Goal: Task Accomplishment & Management: Complete application form

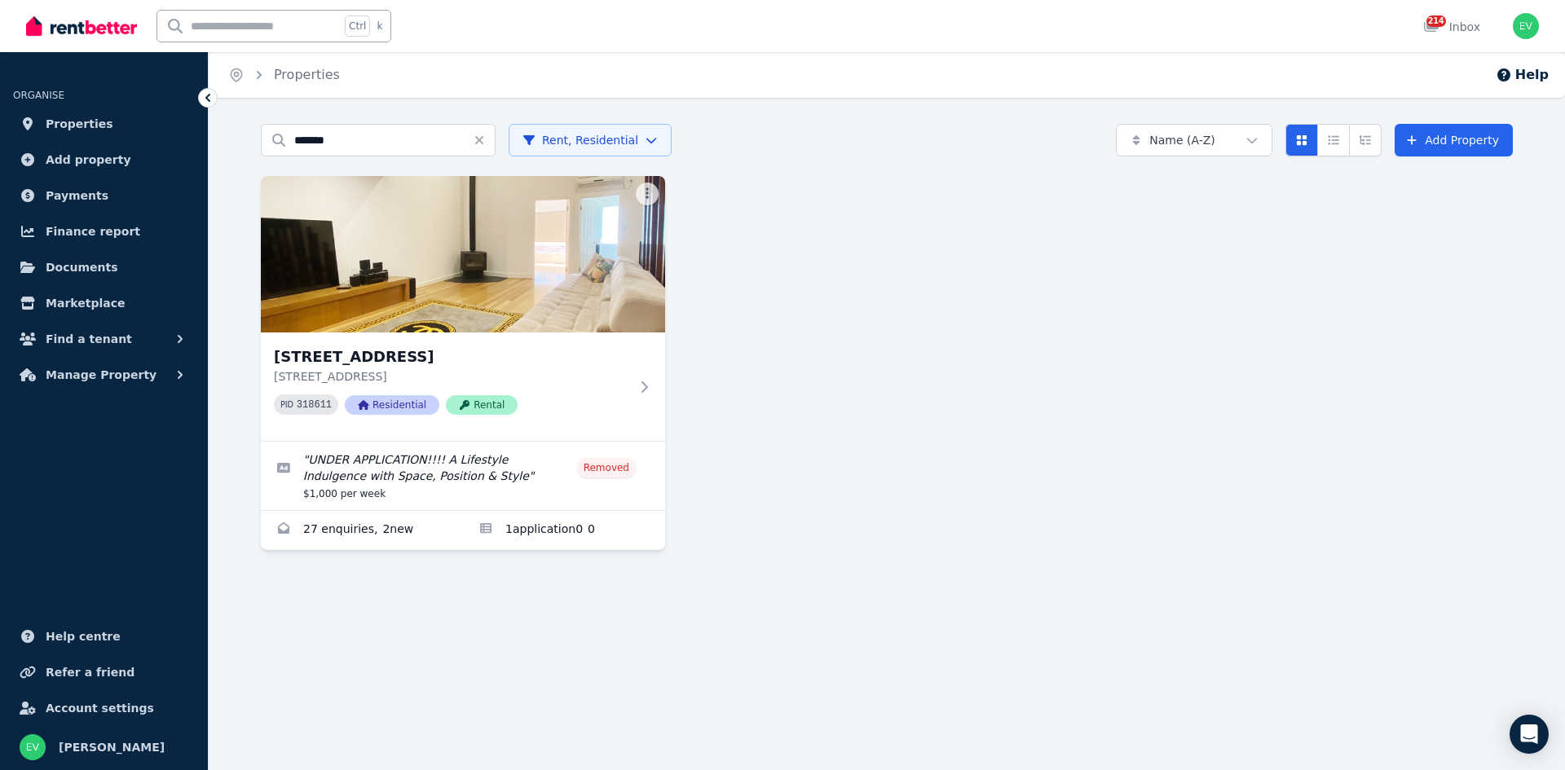
click at [553, 139] on html "Open main menu Ctrl k 214 Inbox Open user menu ORGANISE Properties Add property…" at bounding box center [782, 385] width 1565 height 770
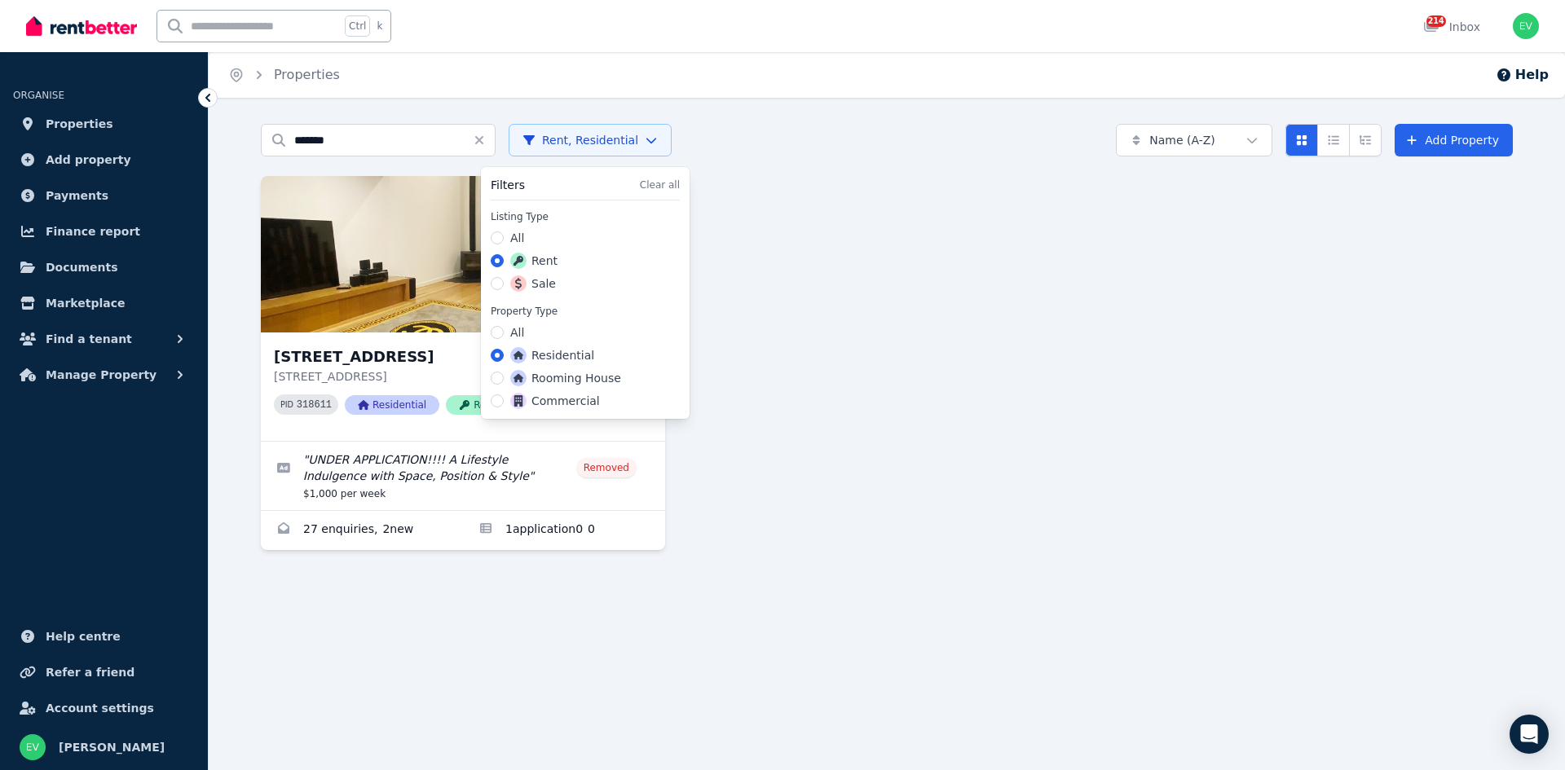
click at [535, 281] on label "Sale" at bounding box center [533, 283] width 46 height 16
click at [504, 281] on button "Sale" at bounding box center [497, 283] width 13 height 13
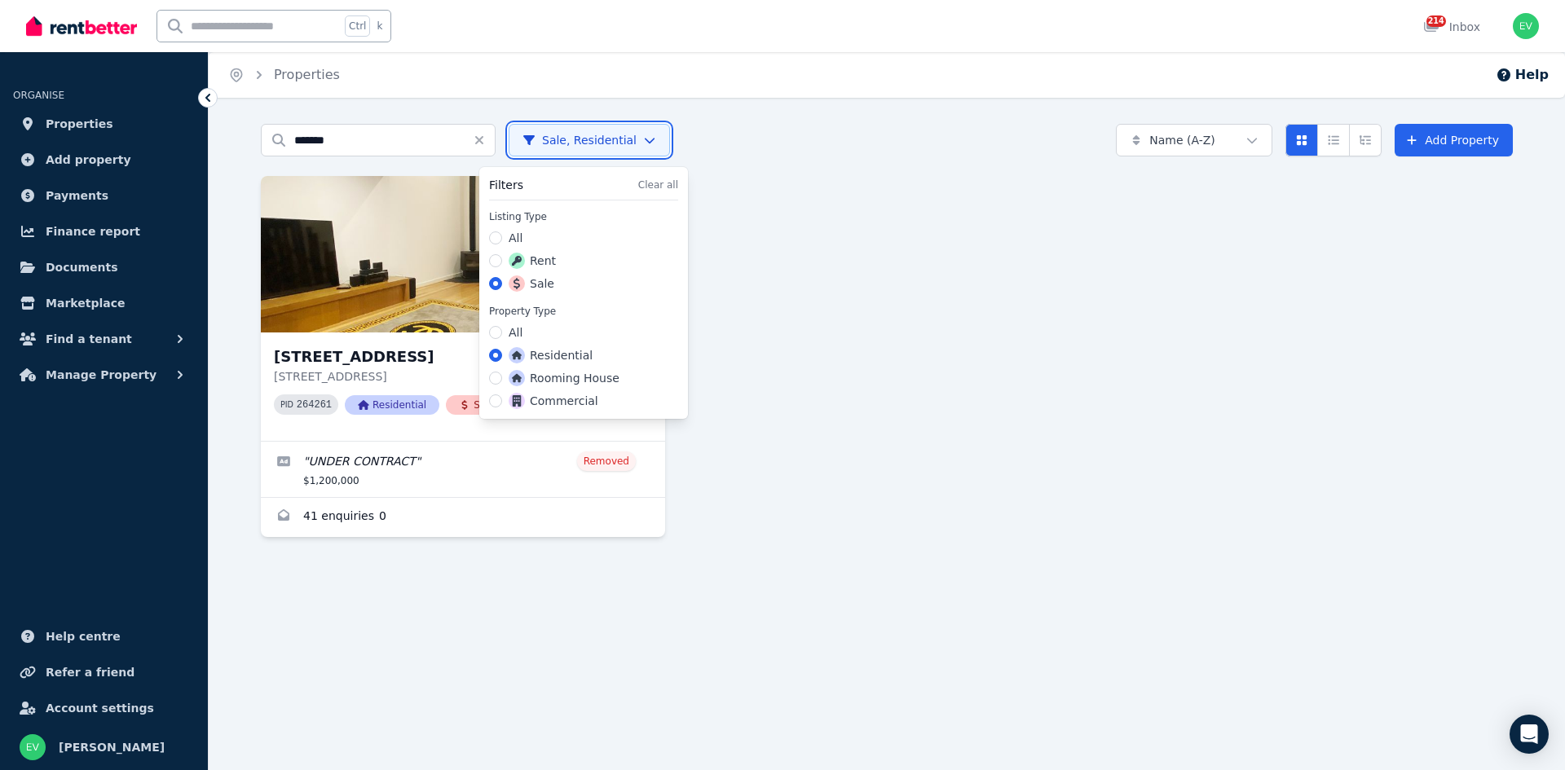
click at [557, 139] on html "Open main menu Ctrl k 214 Inbox Open user menu ORGANISE Properties Add property…" at bounding box center [782, 385] width 1565 height 770
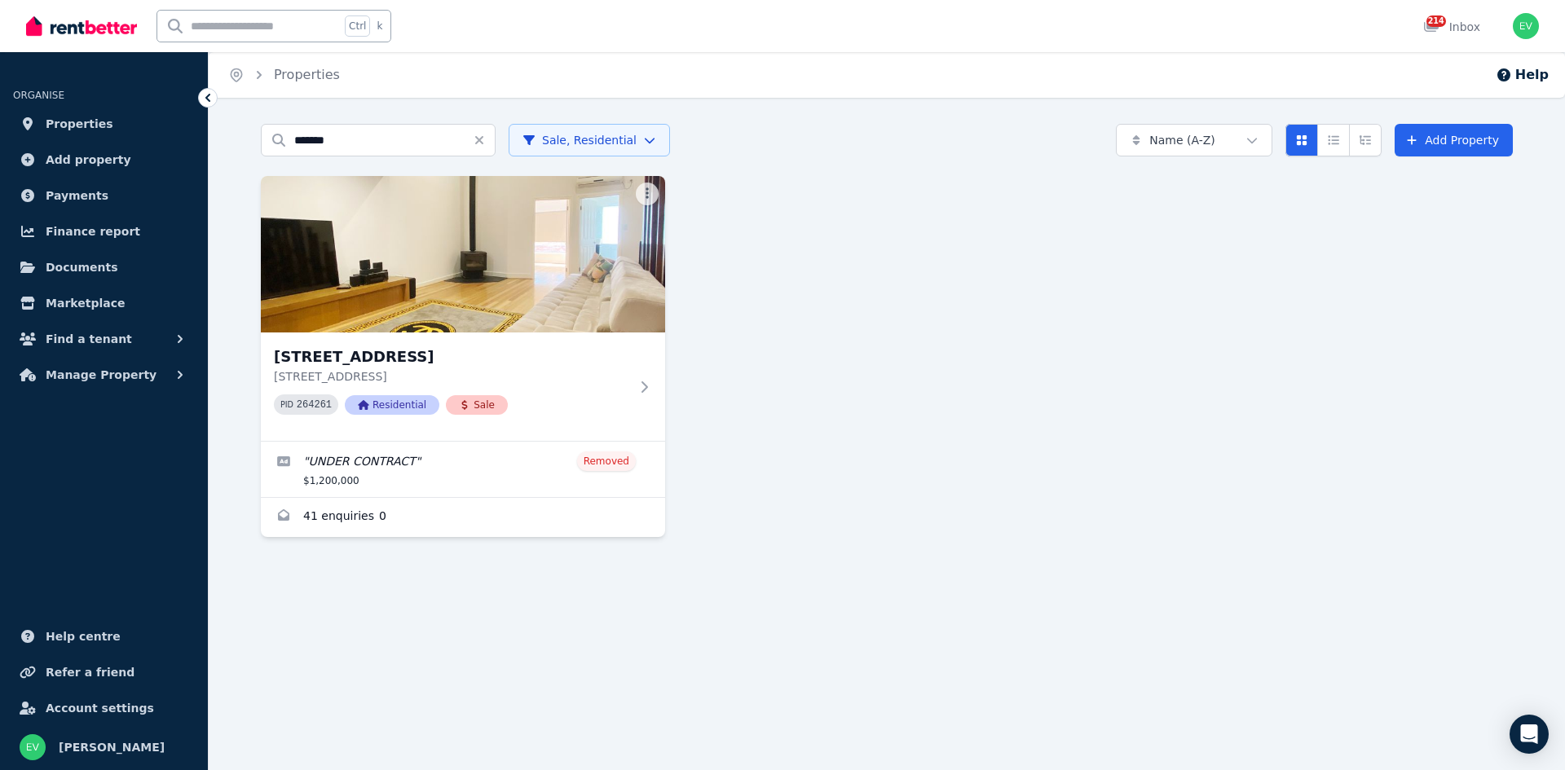
click at [556, 146] on html "Open main menu Ctrl k 214 Inbox Open user menu ORGANISE Properties Add property…" at bounding box center [782, 385] width 1565 height 770
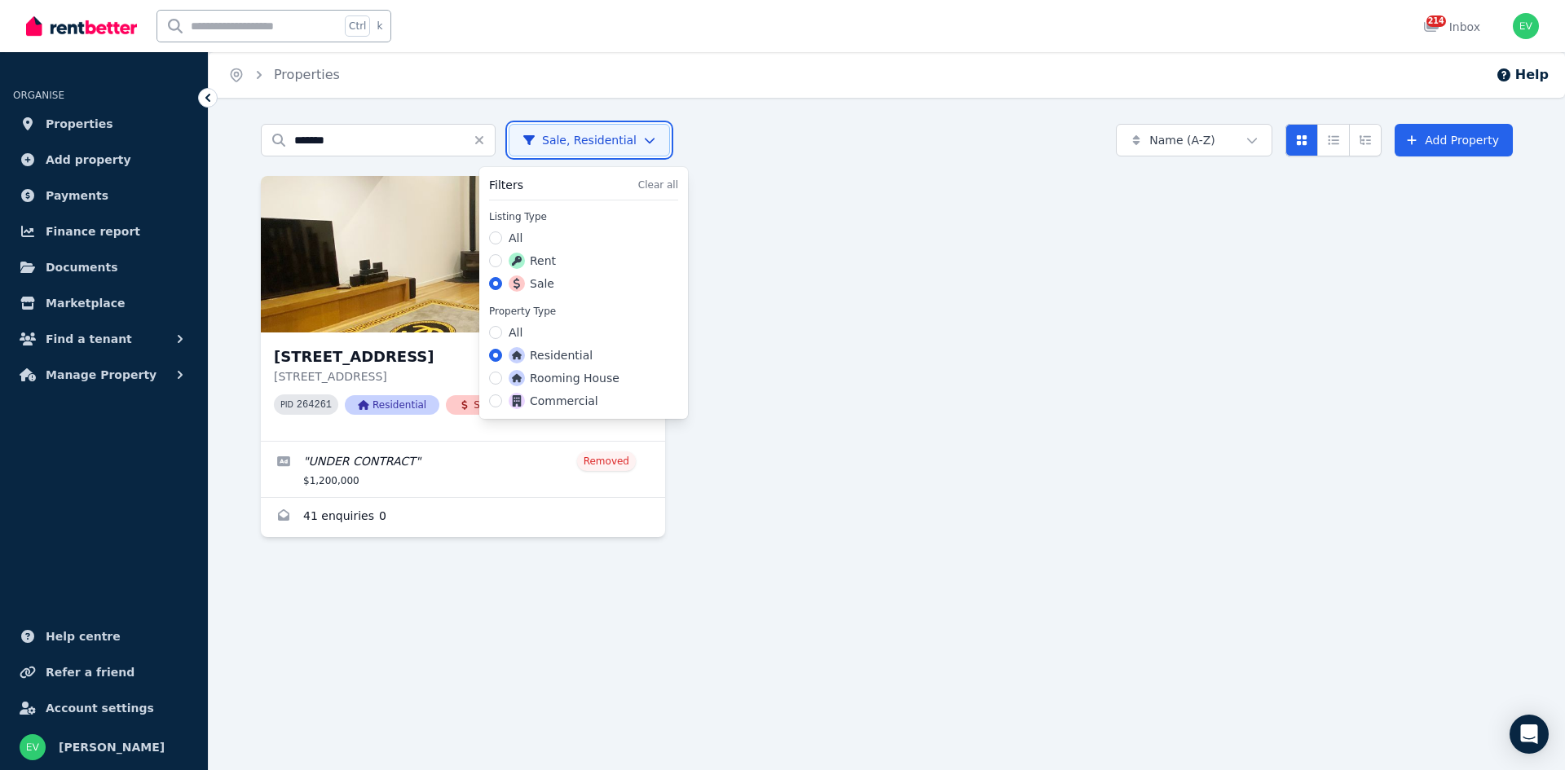
click at [368, 150] on html "Open main menu Ctrl k 214 Inbox Open user menu ORGANISE Properties Add property…" at bounding box center [782, 385] width 1565 height 770
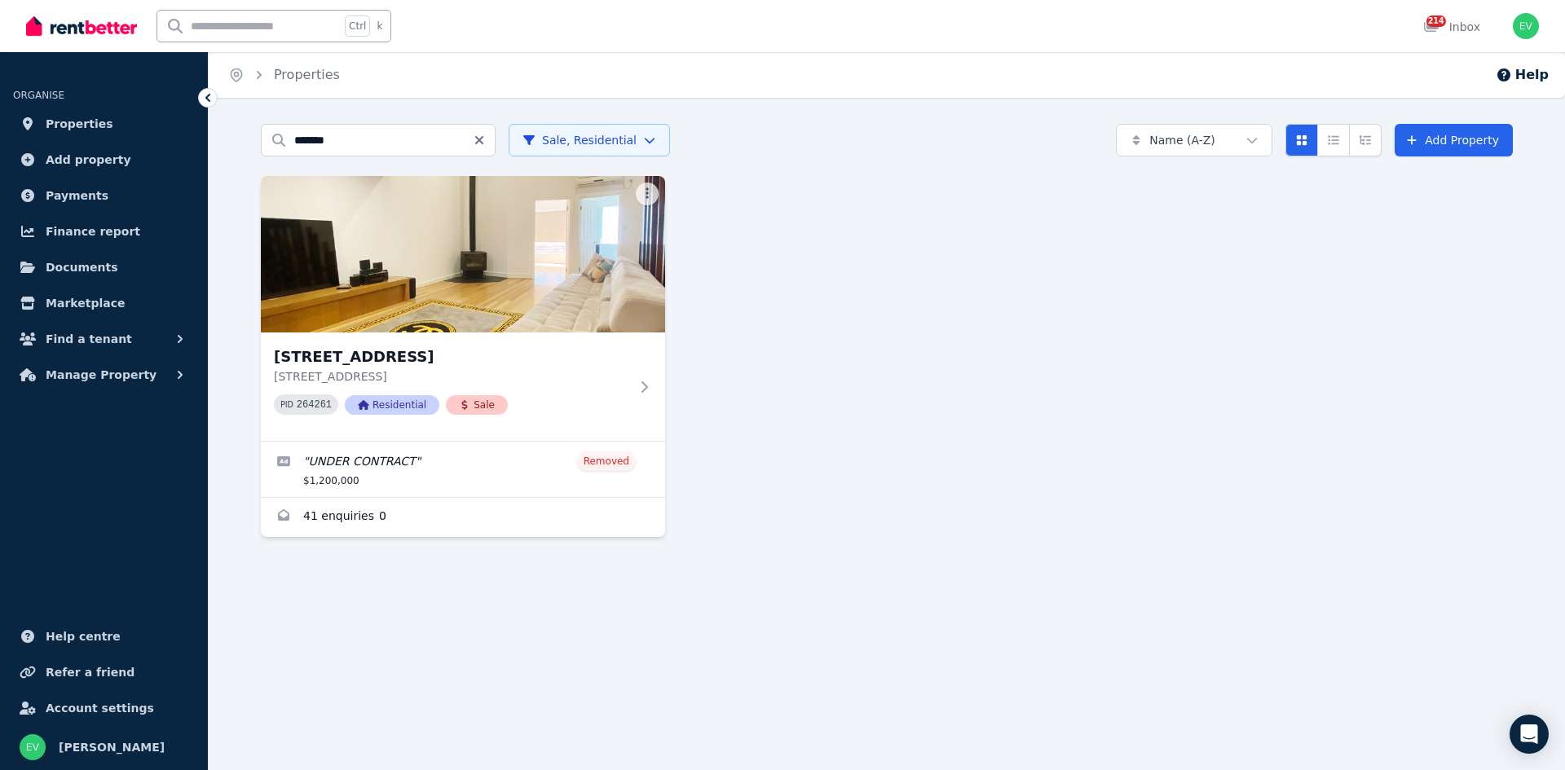
click at [473, 137] on icon "Clear search" at bounding box center [479, 140] width 13 height 13
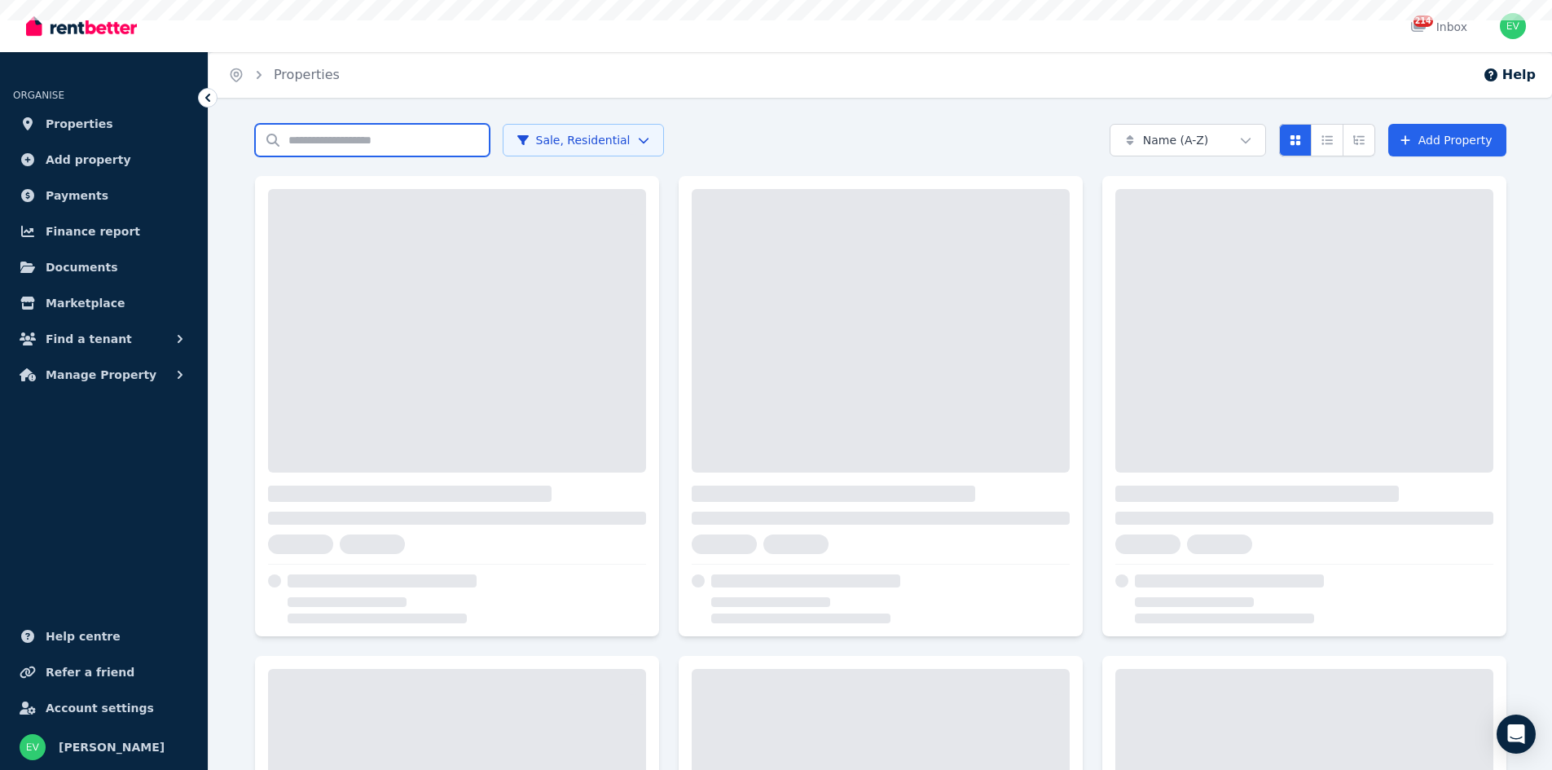
click at [397, 140] on input "Search properties" at bounding box center [372, 140] width 235 height 33
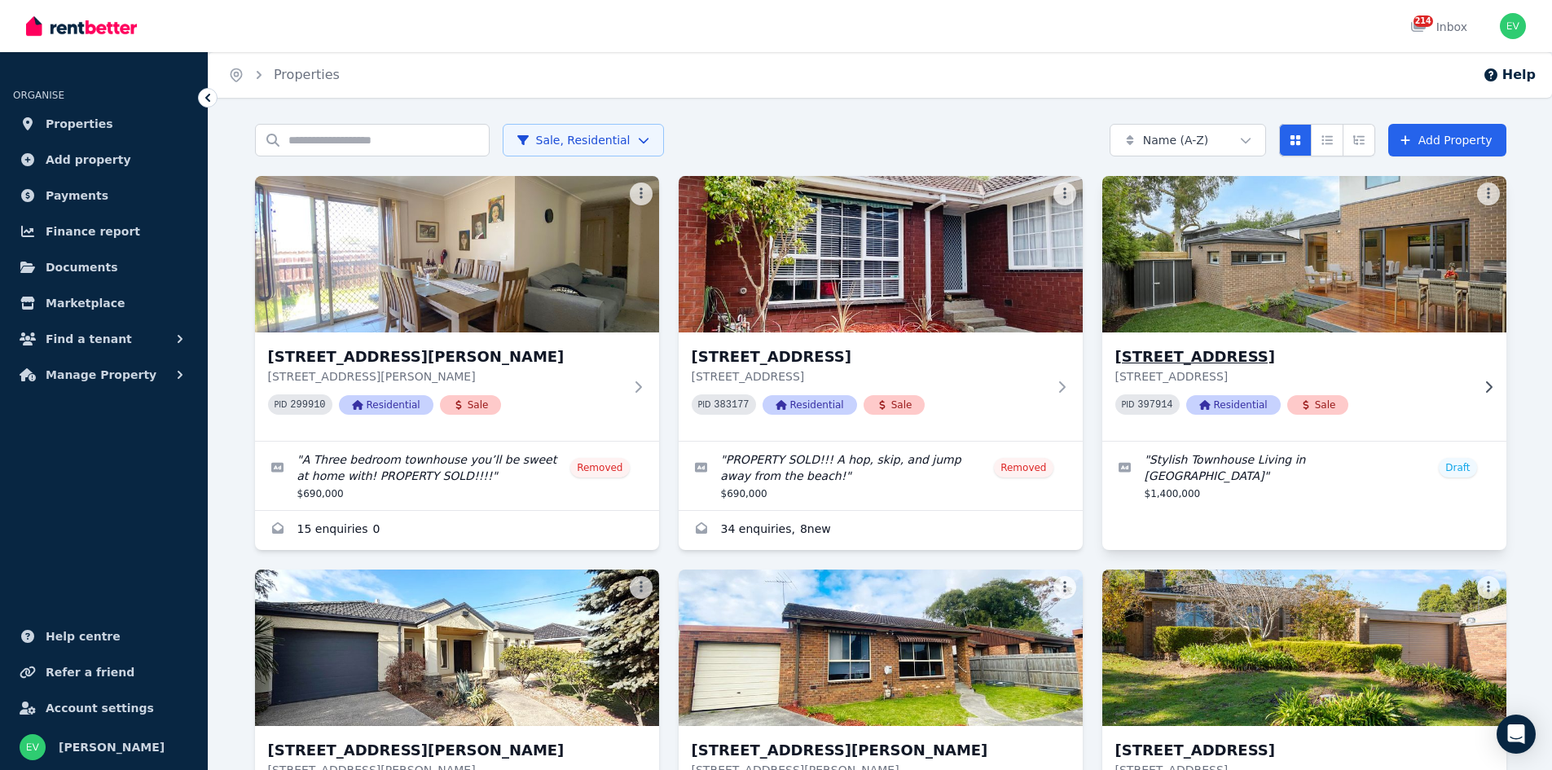
click at [1214, 258] on img at bounding box center [1304, 254] width 425 height 165
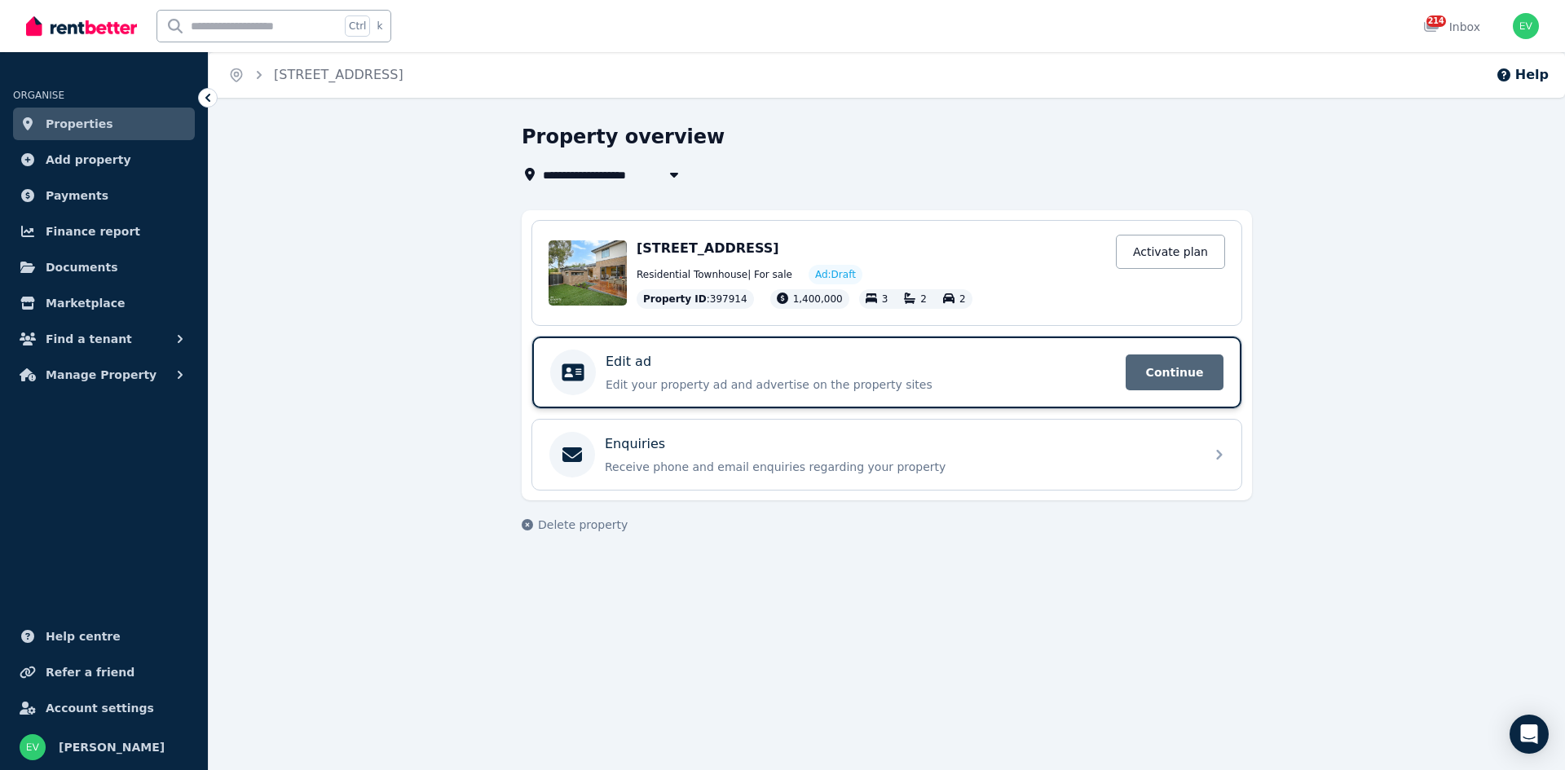
click at [1185, 370] on span "Continue" at bounding box center [1174, 372] width 98 height 36
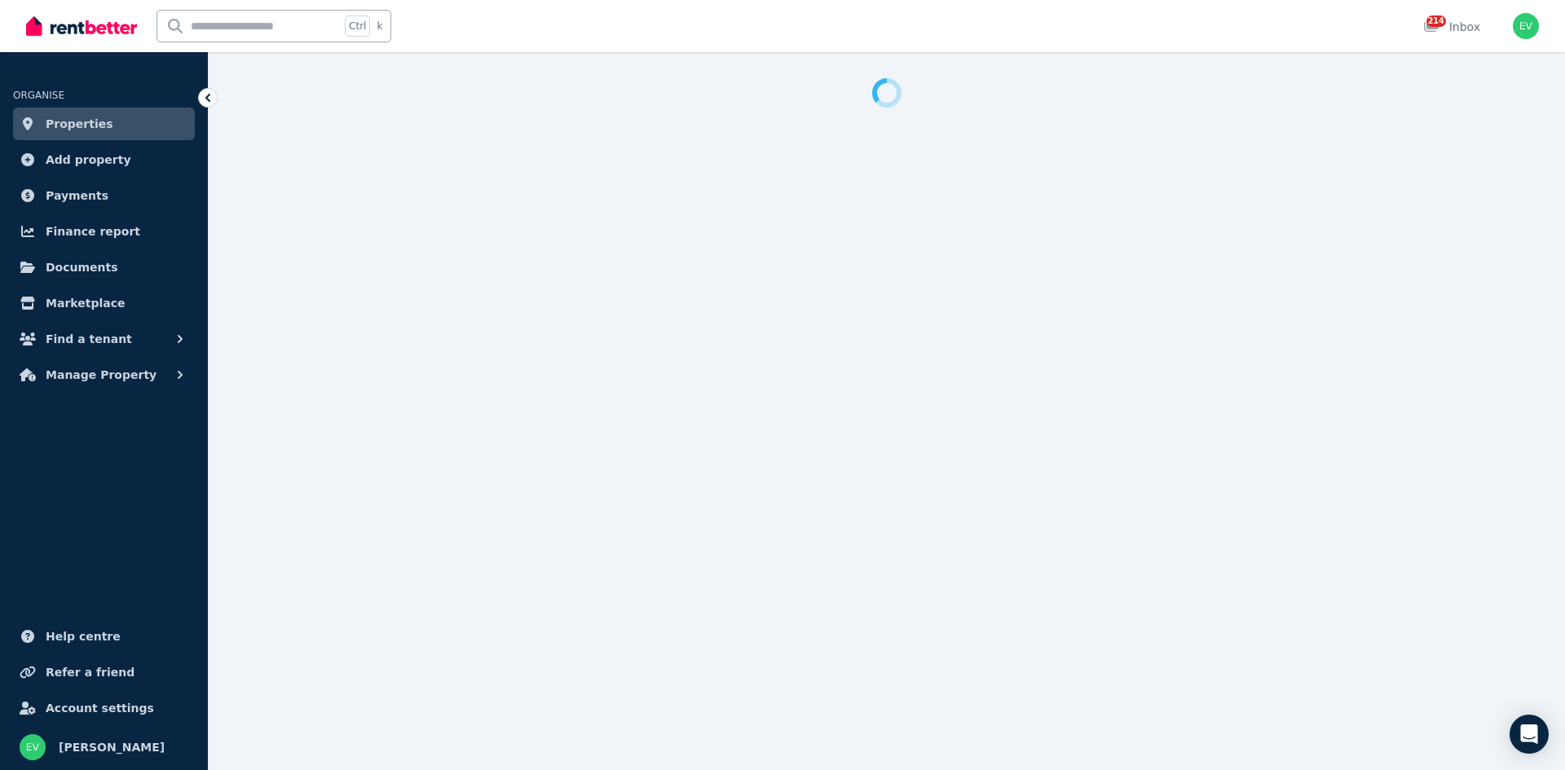
select select "***"
select select "**********"
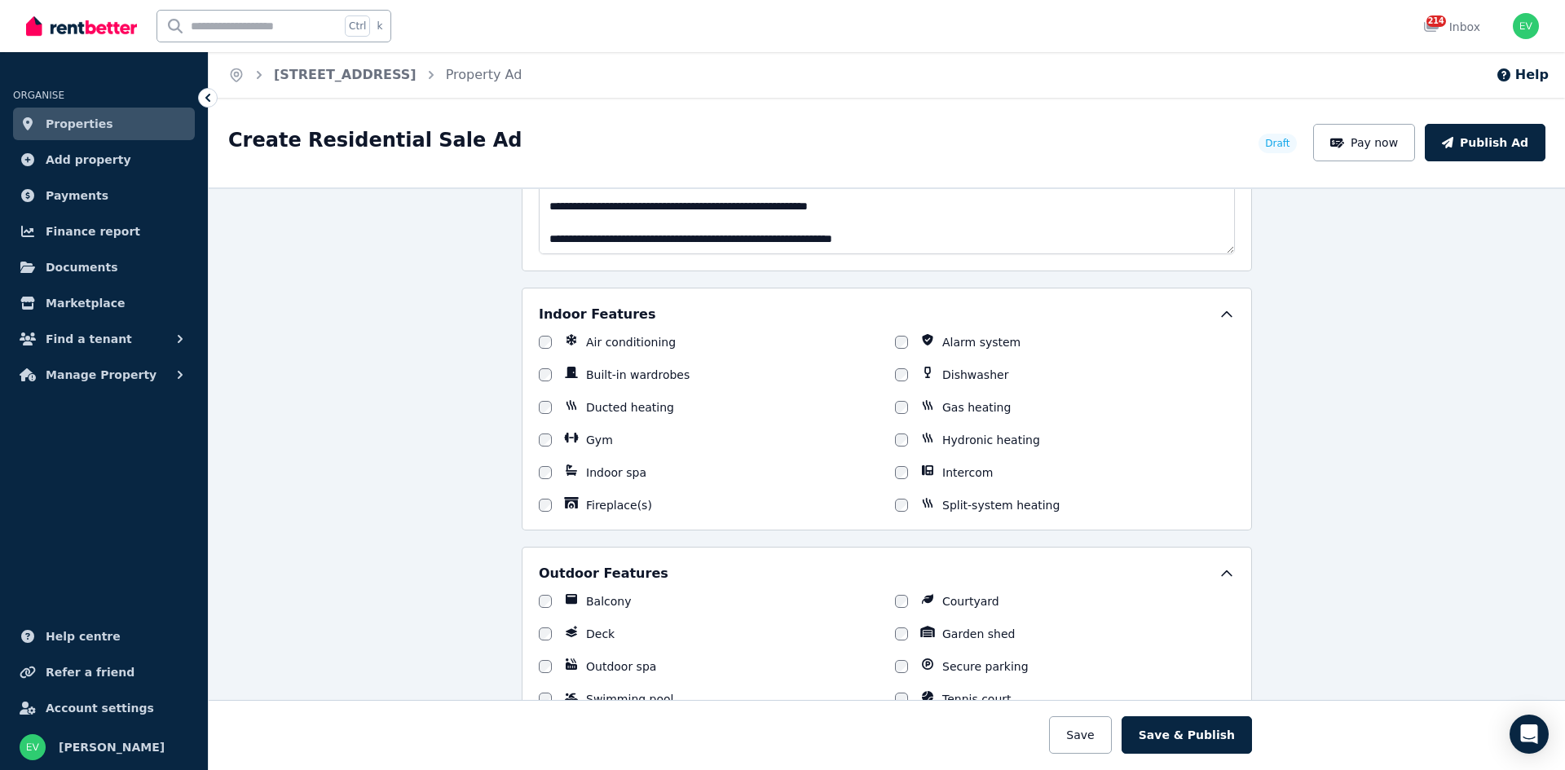
scroll to position [1385, 0]
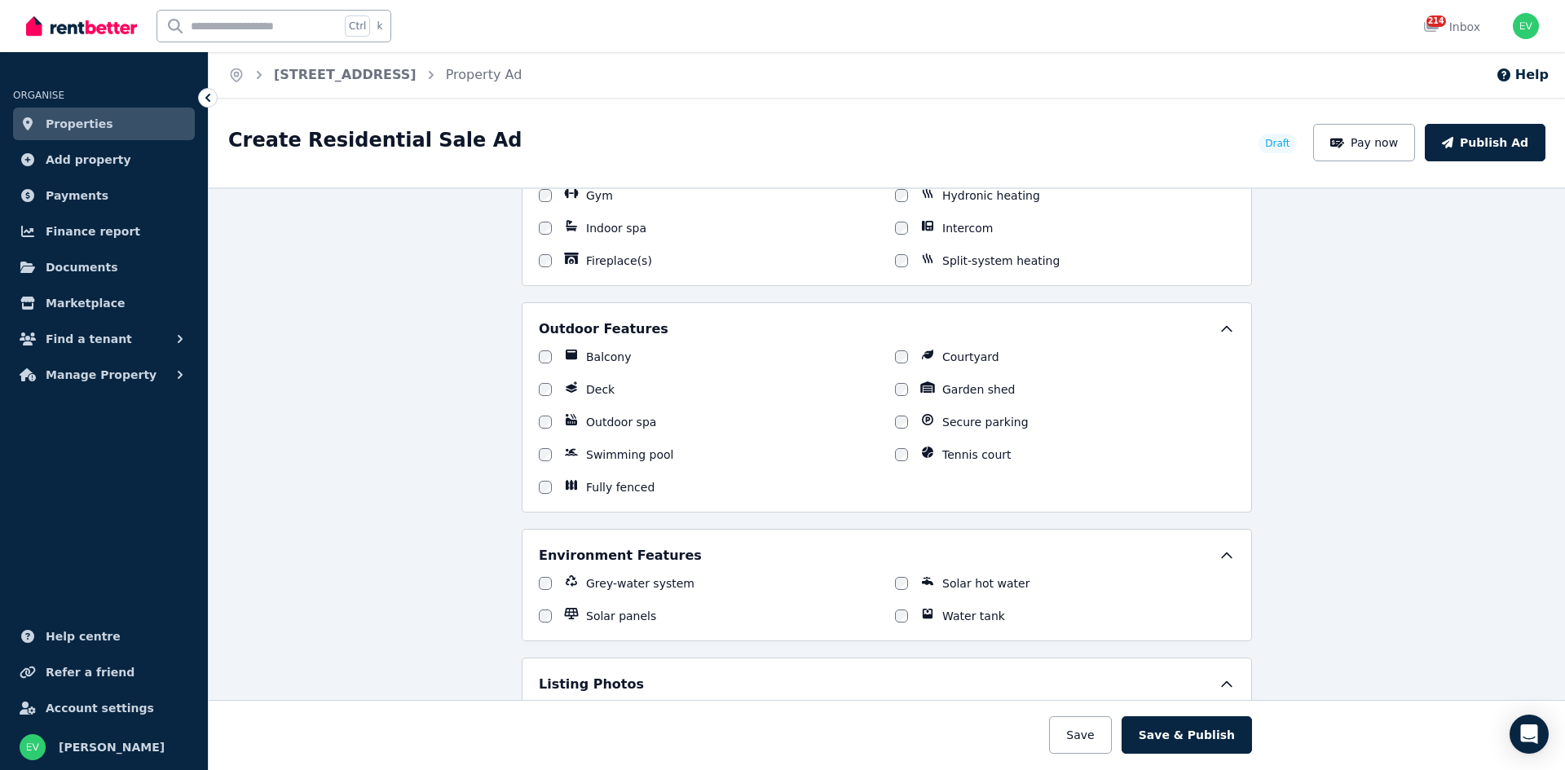
click at [544, 492] on div at bounding box center [545, 487] width 13 height 16
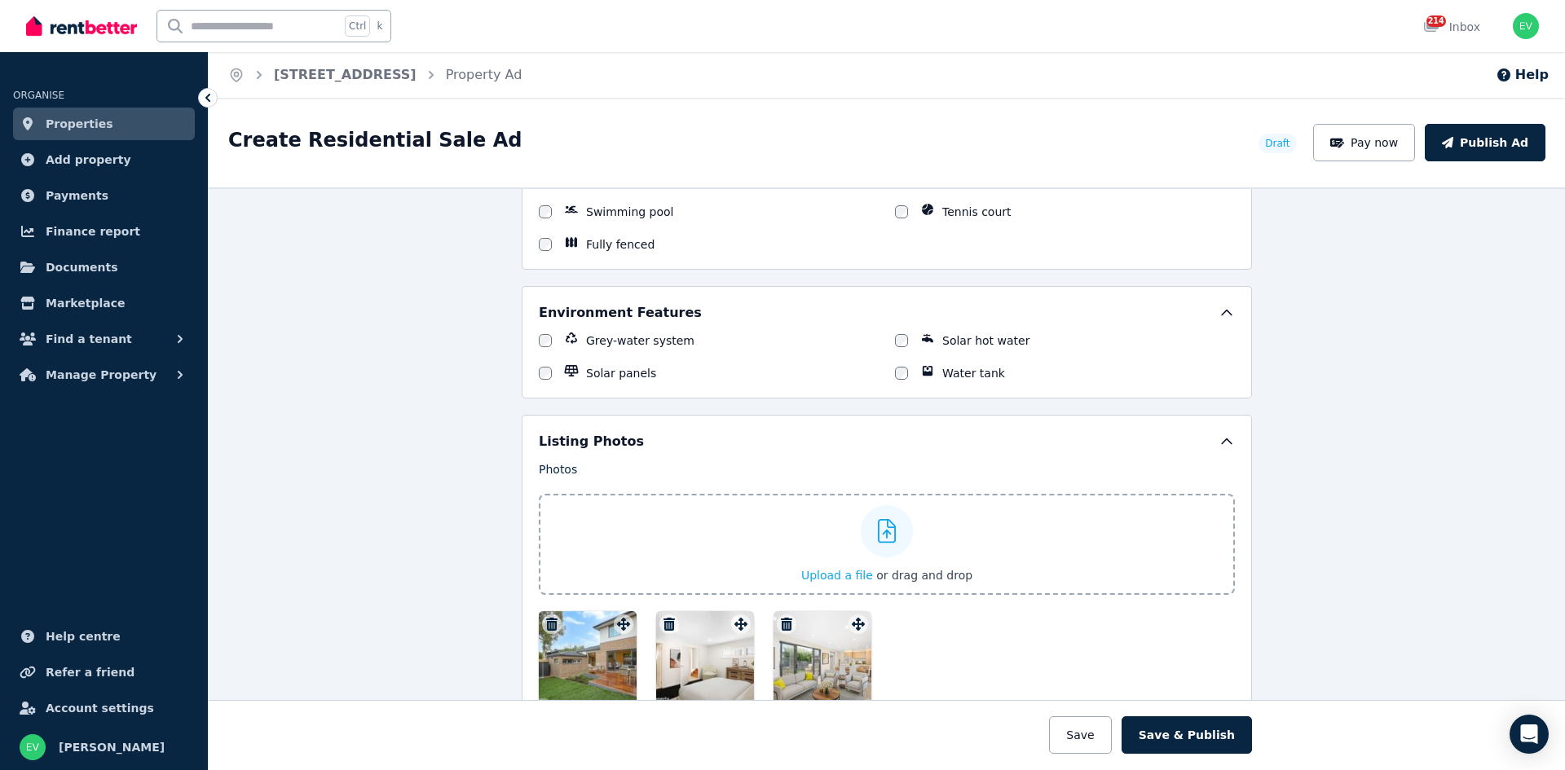
scroll to position [1630, 0]
click at [1094, 738] on button "Save" at bounding box center [1080, 734] width 62 height 37
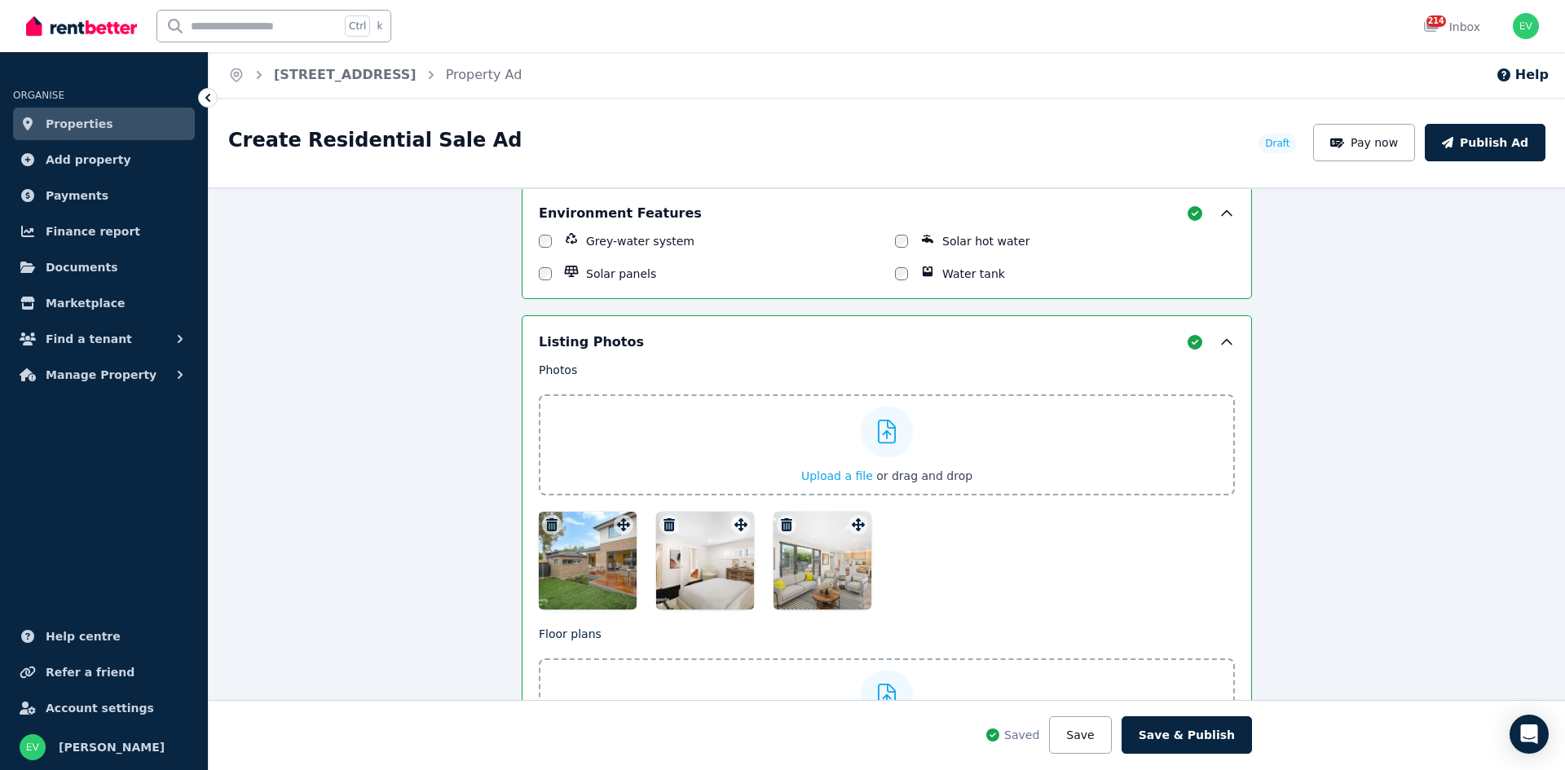
scroll to position [2001, 0]
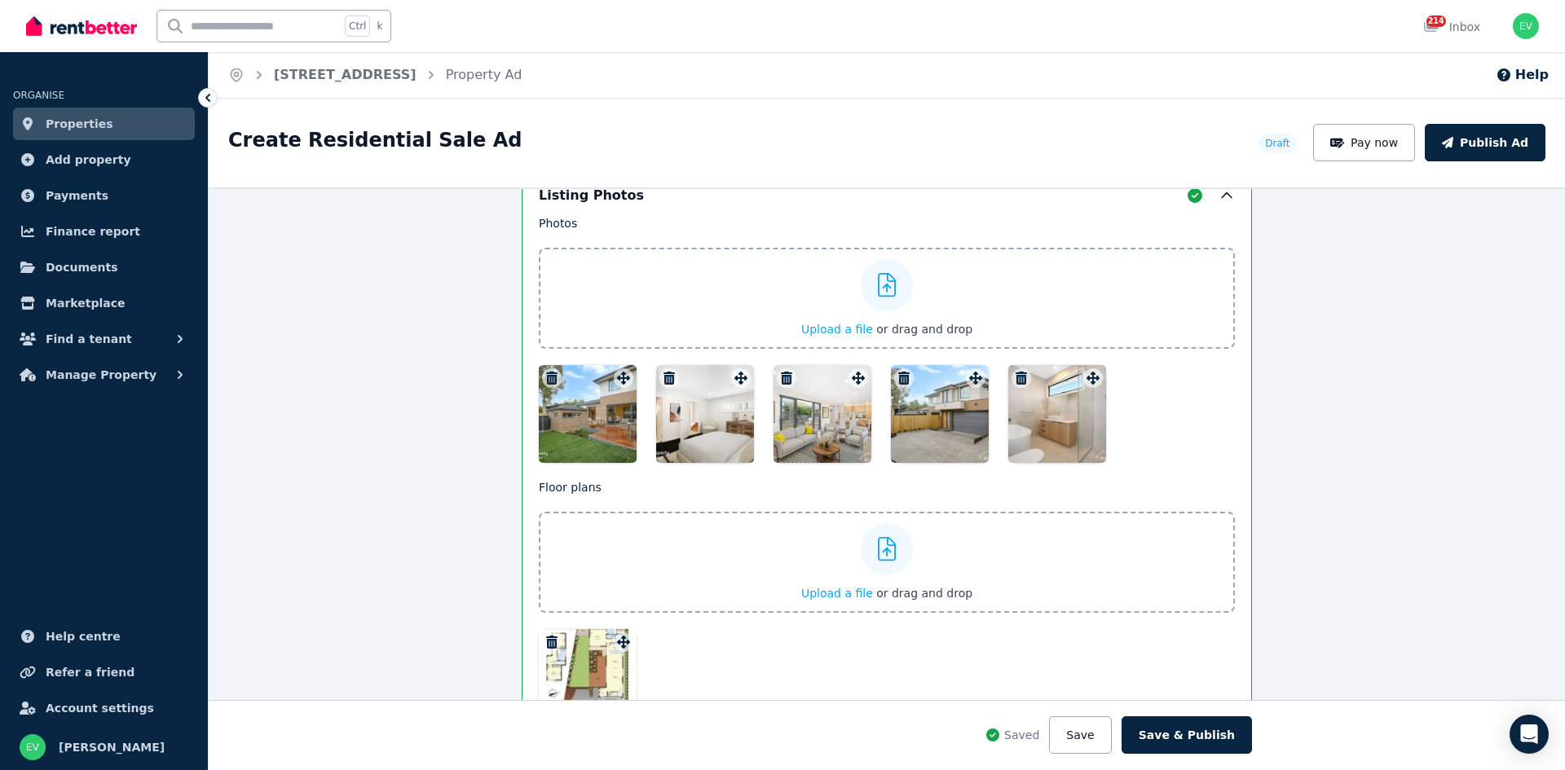
drag, startPoint x: 735, startPoint y: 417, endPoint x: 1090, endPoint y: 432, distance: 354.8
click at [1090, 433] on div at bounding box center [887, 414] width 696 height 98
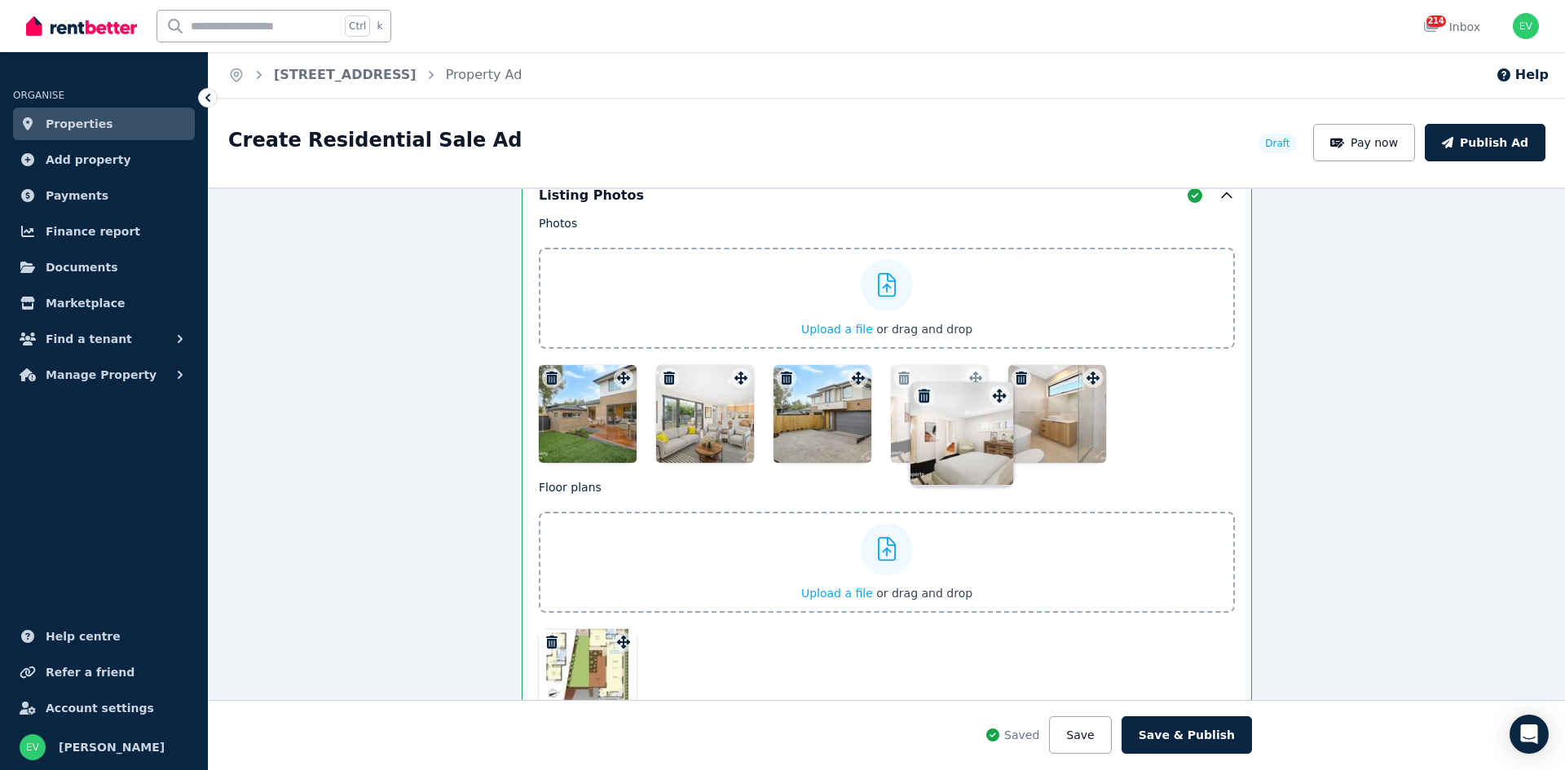
drag, startPoint x: 733, startPoint y: 376, endPoint x: 999, endPoint y: 376, distance: 266.5
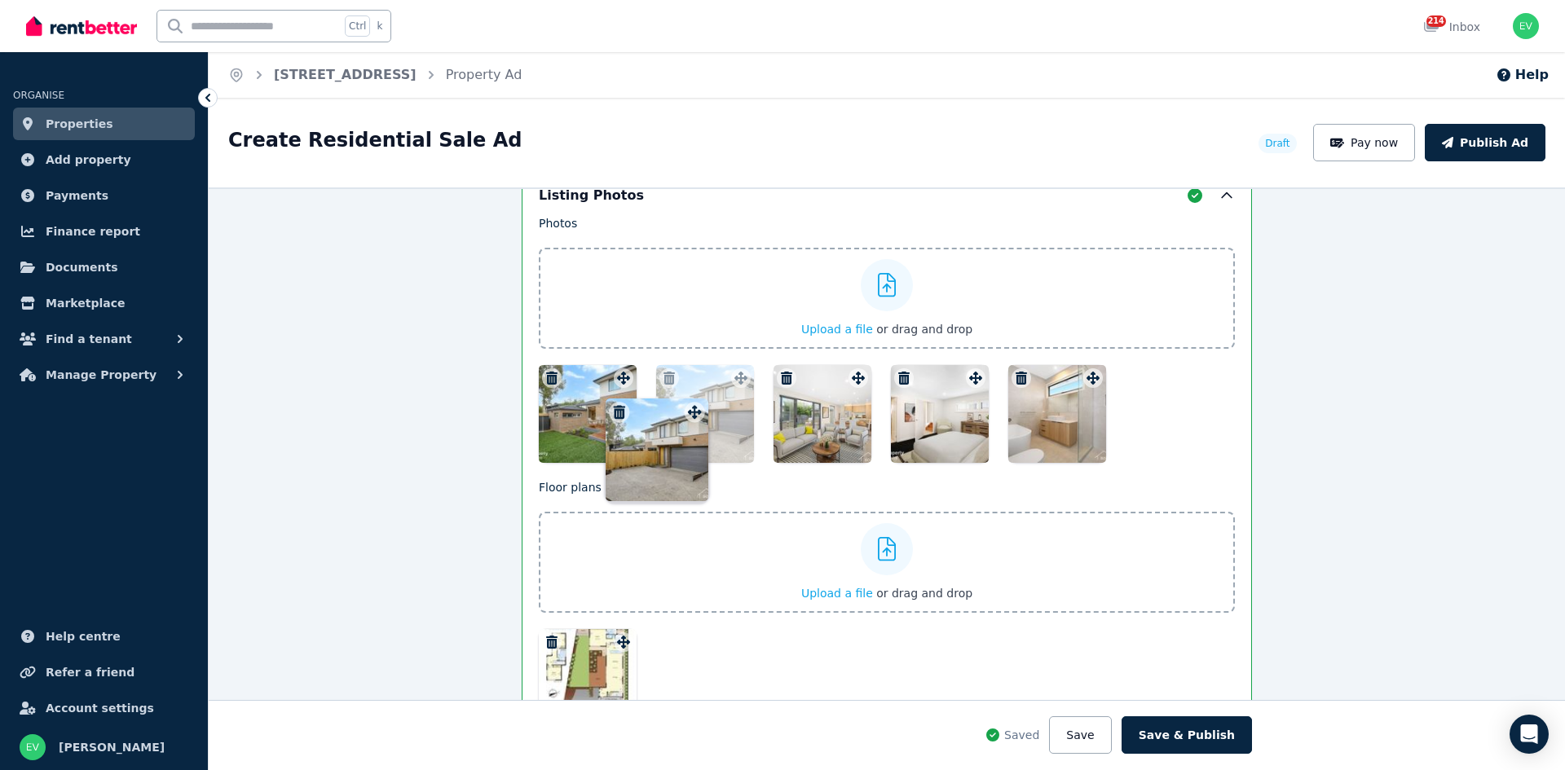
drag, startPoint x: 852, startPoint y: 381, endPoint x: 622, endPoint y: 395, distance: 231.1
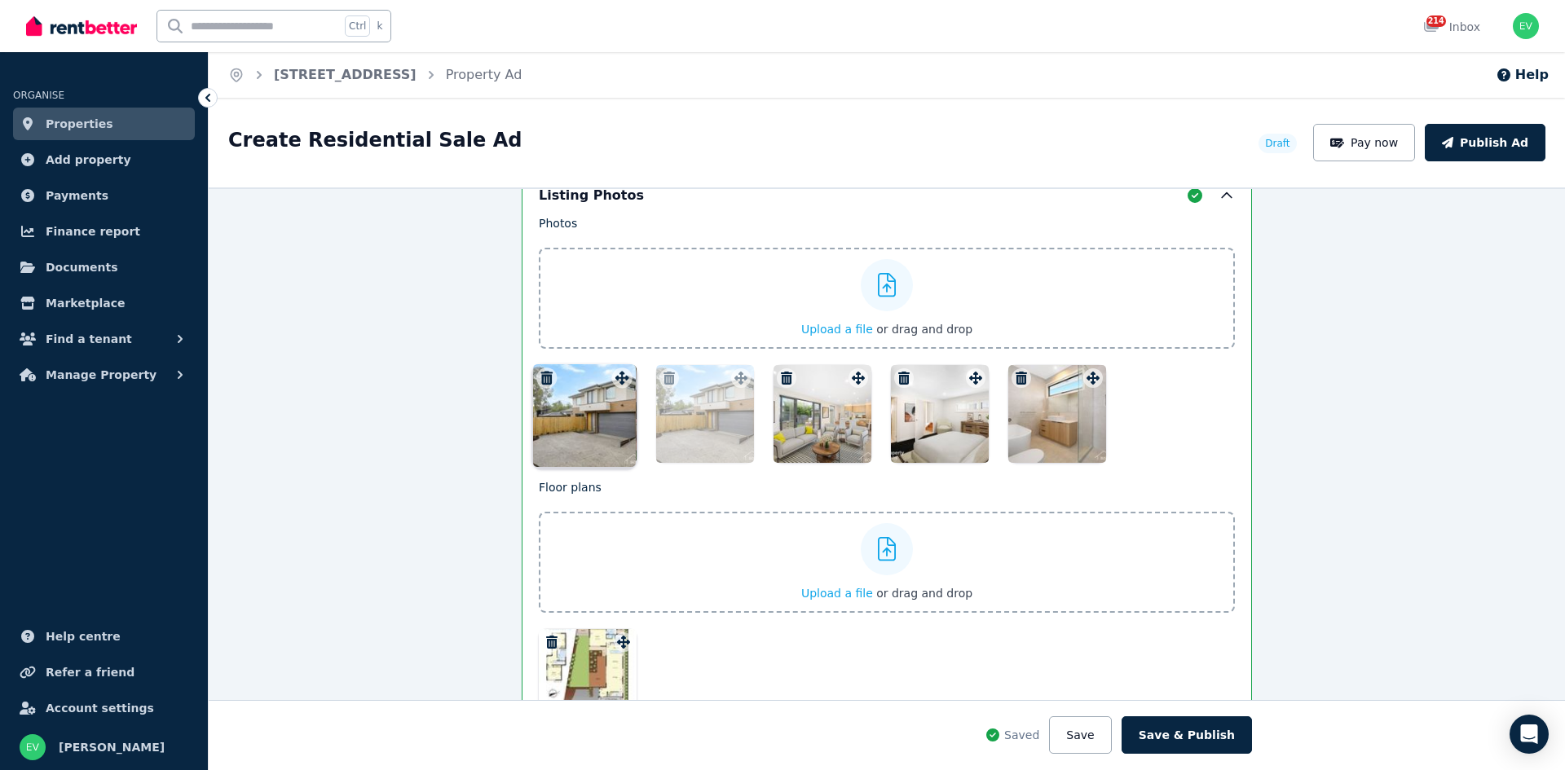
click at [622, 395] on div "Photos Upload a file or drag and drop Uploaded " main.jpg " Uploaded " image4.j…" at bounding box center [887, 339] width 696 height 248
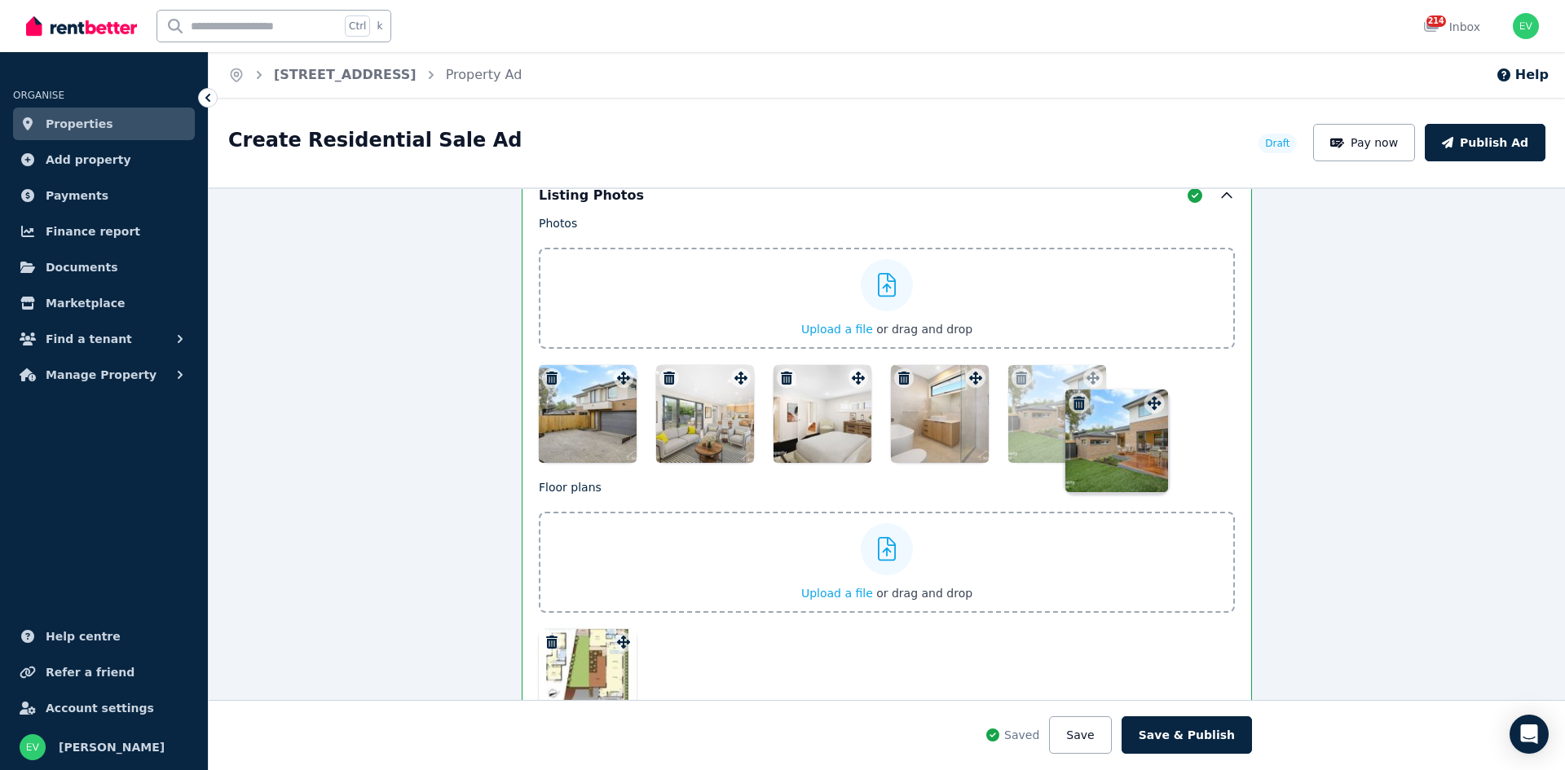
drag, startPoint x: 732, startPoint y: 376, endPoint x: 1147, endPoint y: 381, distance: 414.8
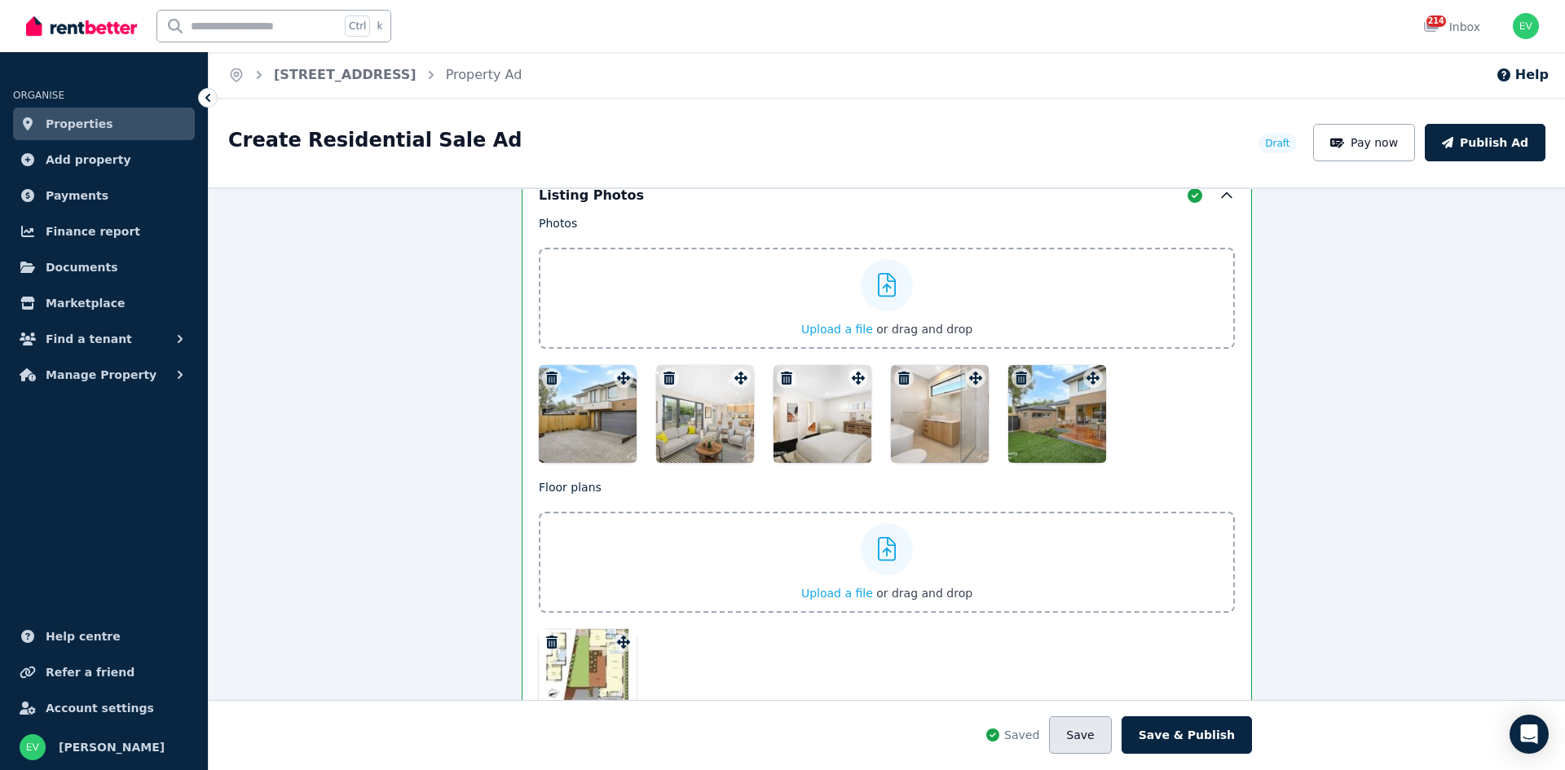
click at [1104, 734] on button "Save" at bounding box center [1080, 734] width 62 height 37
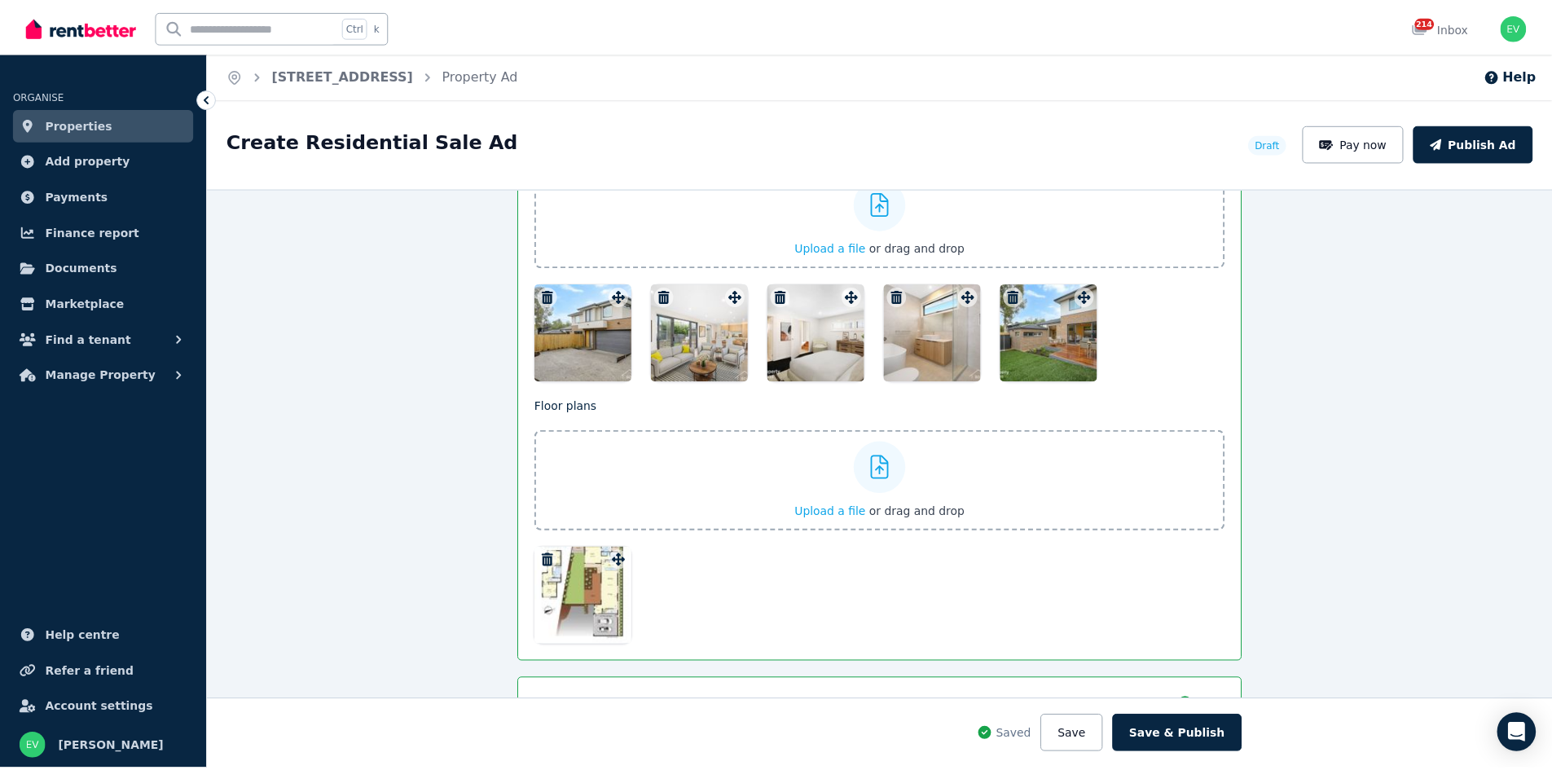
scroll to position [2327, 0]
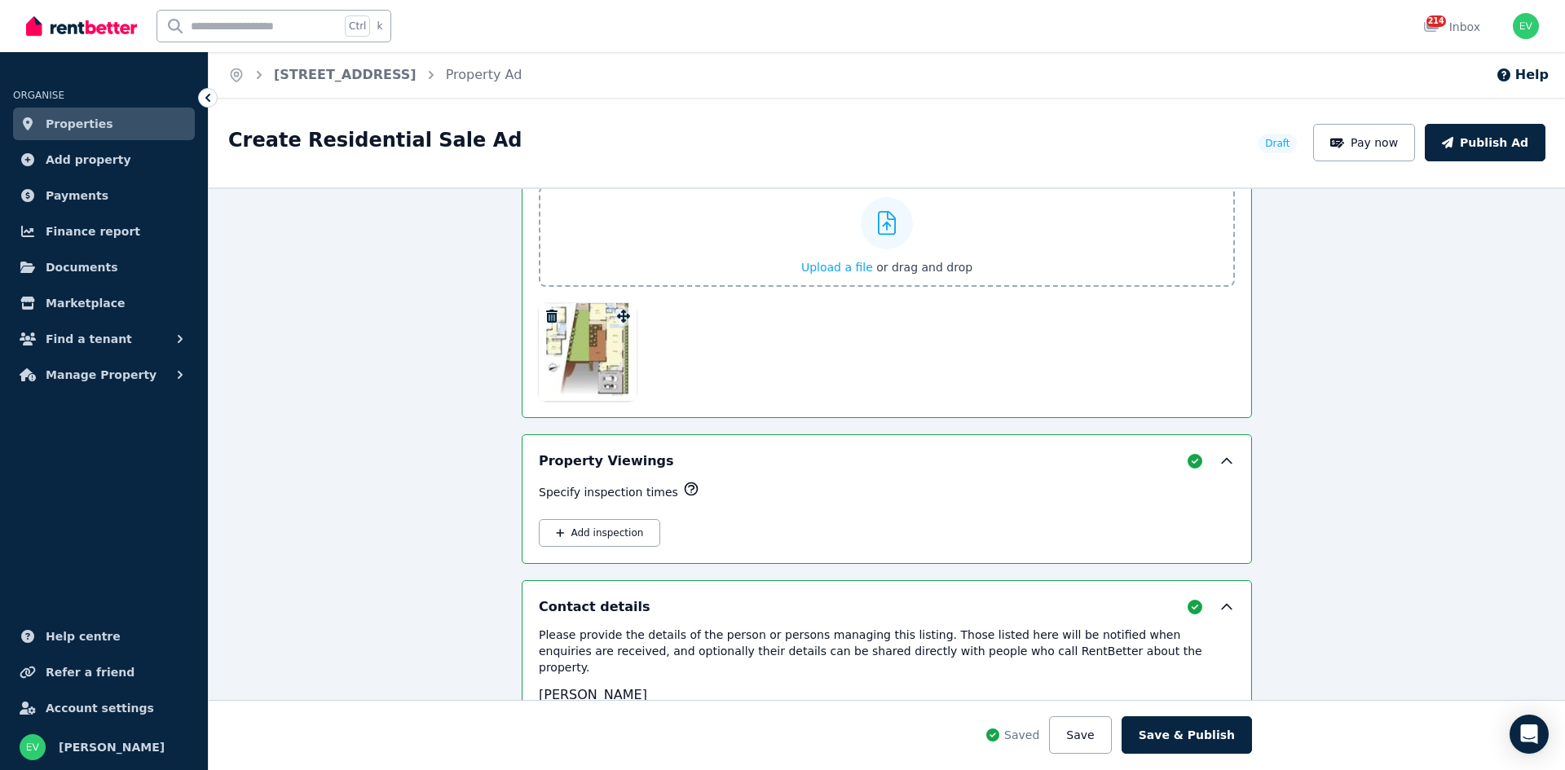
click at [64, 124] on span "Properties" at bounding box center [80, 124] width 68 height 20
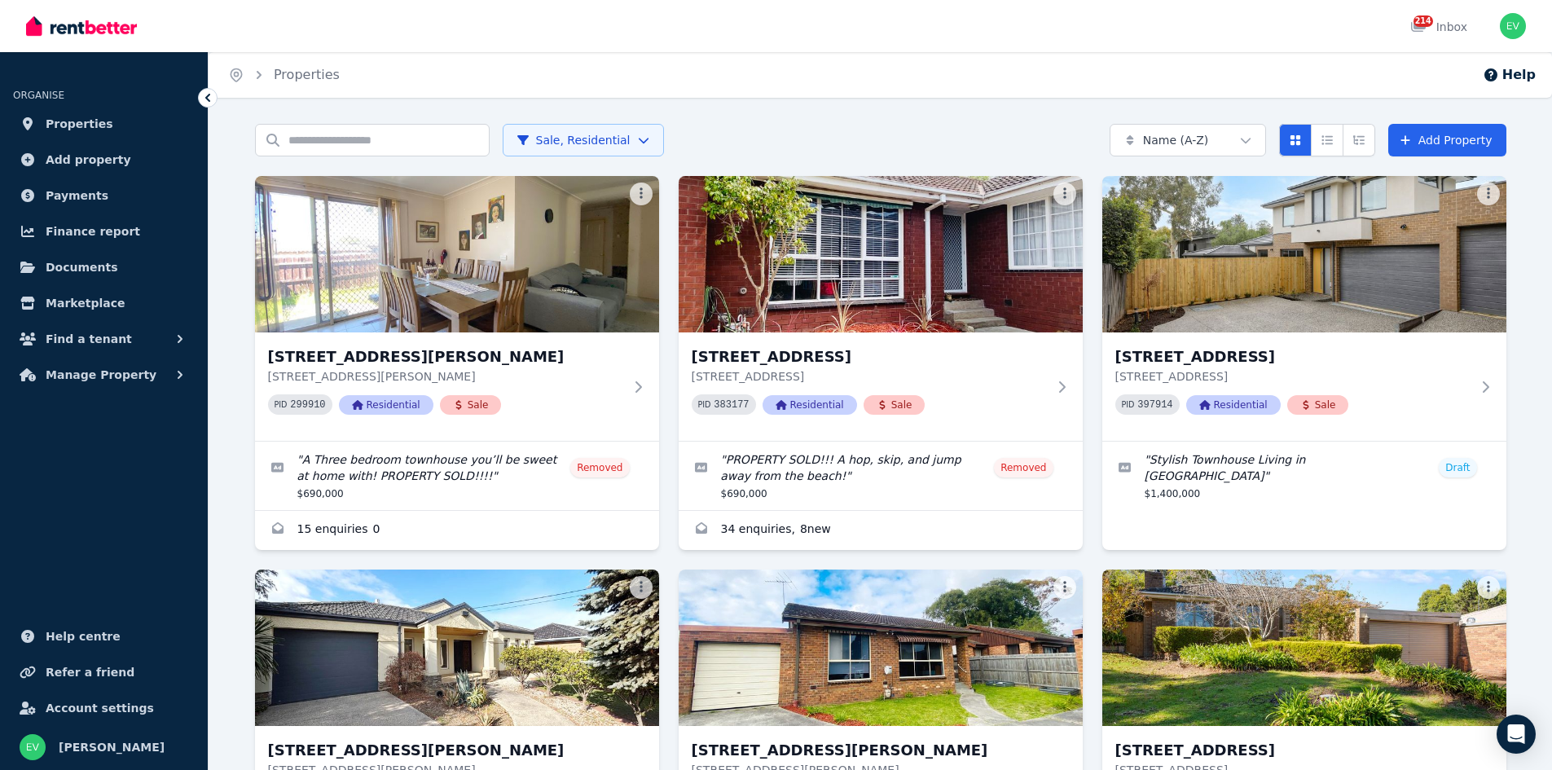
click at [570, 148] on html "Open main menu 214 Inbox Open user menu ORGANISE Properties Add property Paymen…" at bounding box center [776, 385] width 1552 height 770
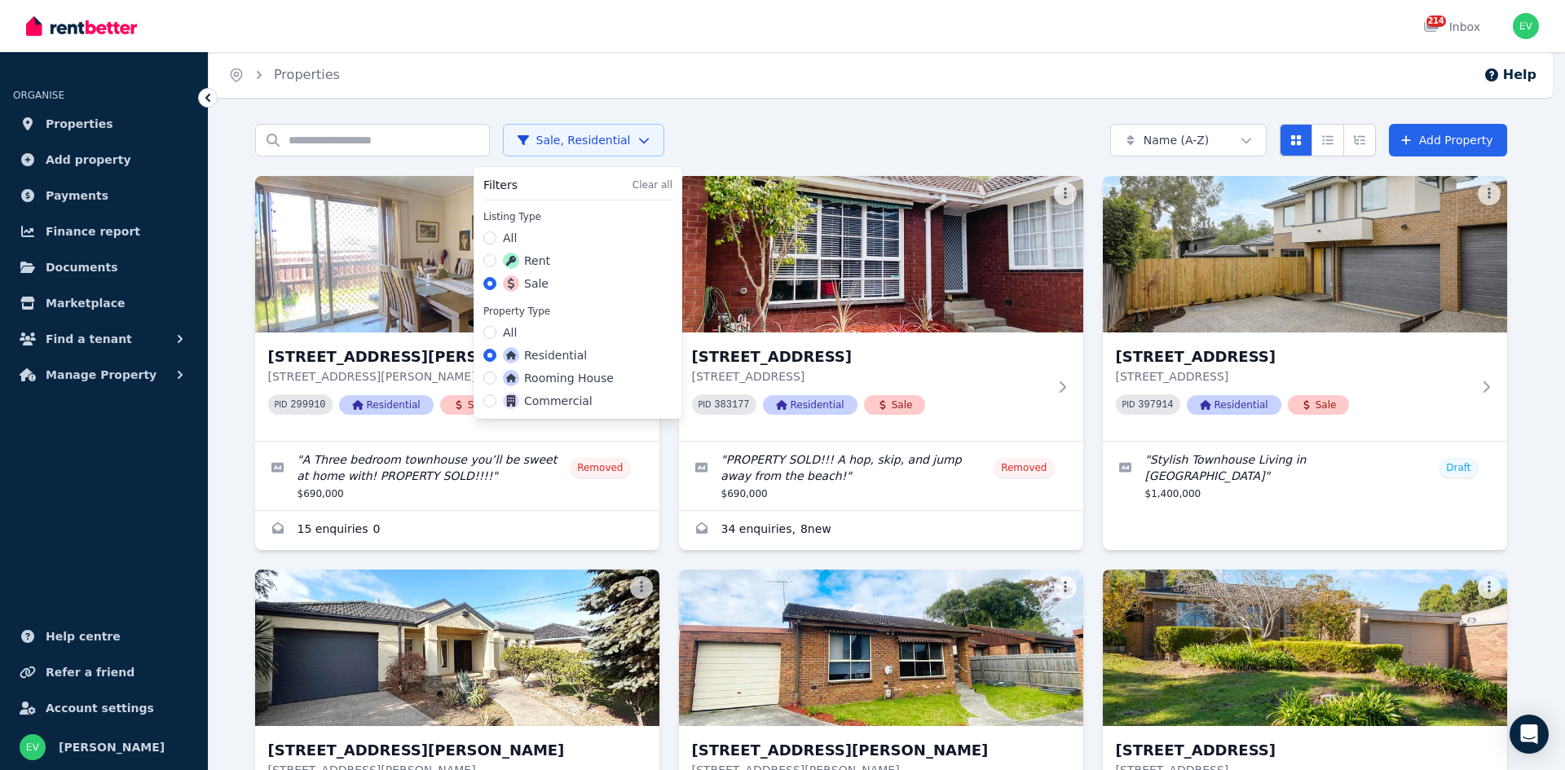
click at [537, 260] on label "Rent" at bounding box center [526, 261] width 47 height 16
click at [496, 260] on button "Rent" at bounding box center [489, 260] width 13 height 13
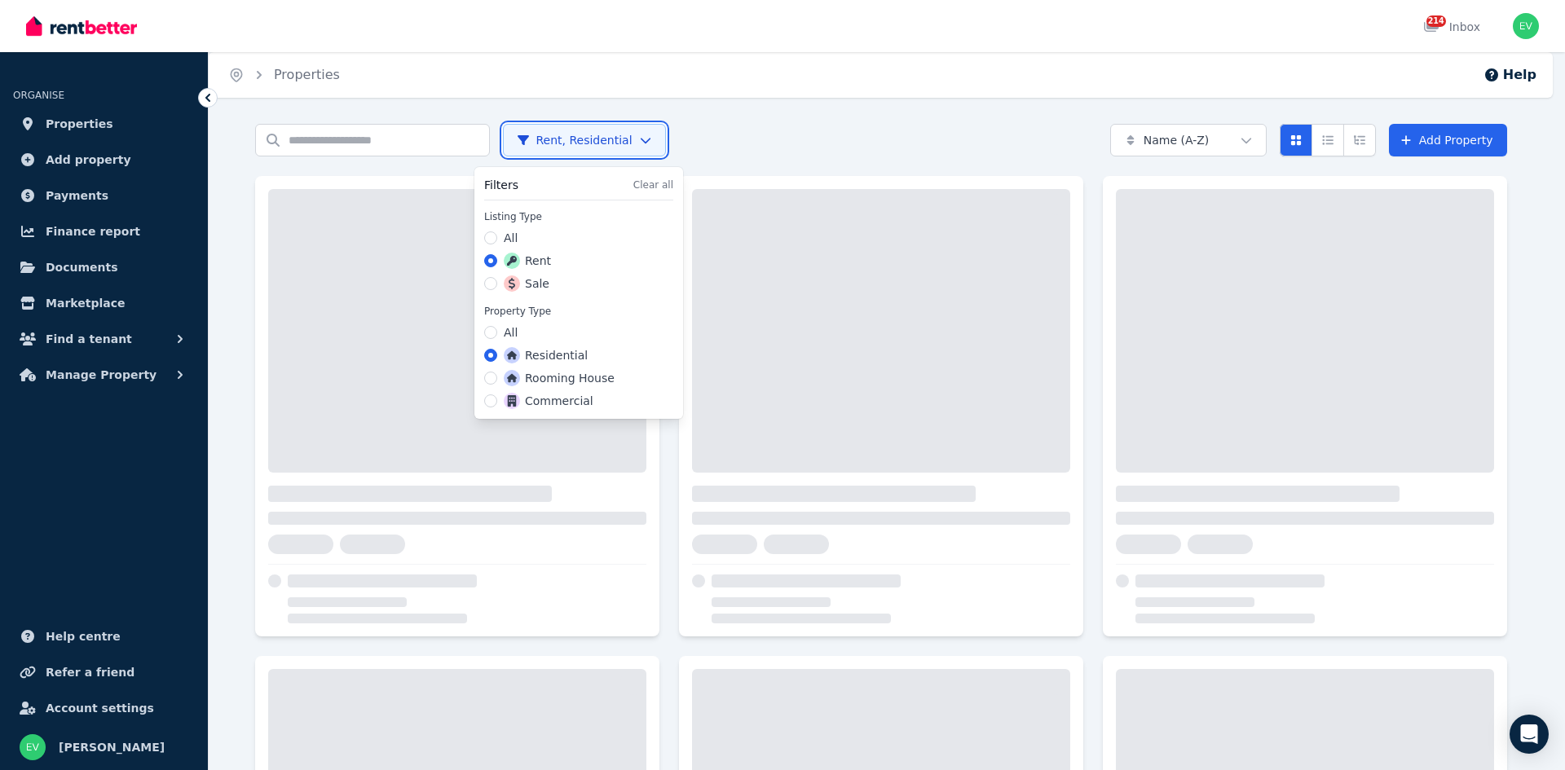
click at [384, 145] on html "Open main menu 214 Inbox Open user menu ORGANISE Properties Add property Paymen…" at bounding box center [782, 385] width 1565 height 770
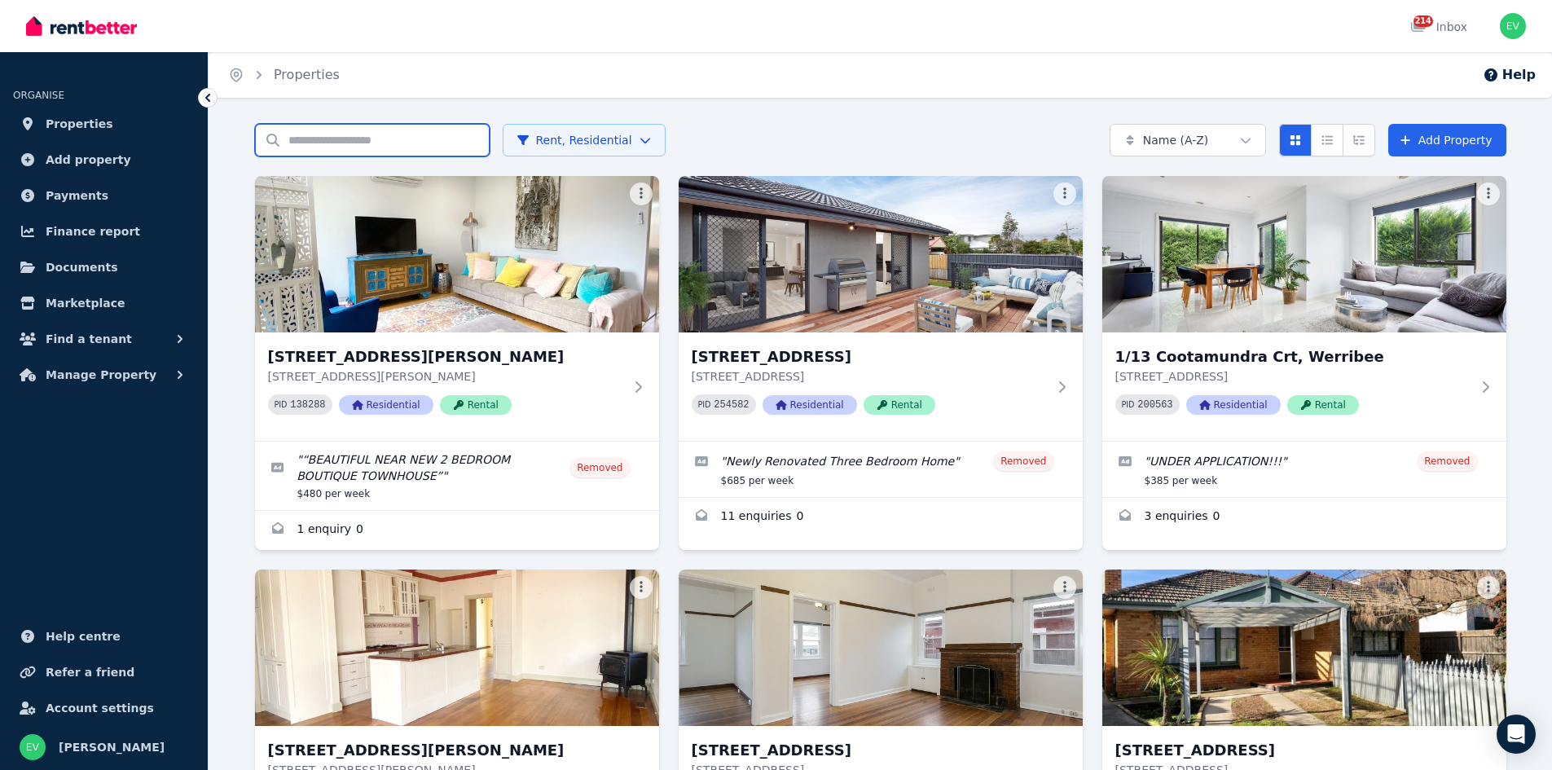
click at [384, 145] on input "Search properties" at bounding box center [372, 140] width 235 height 33
type input "*********"
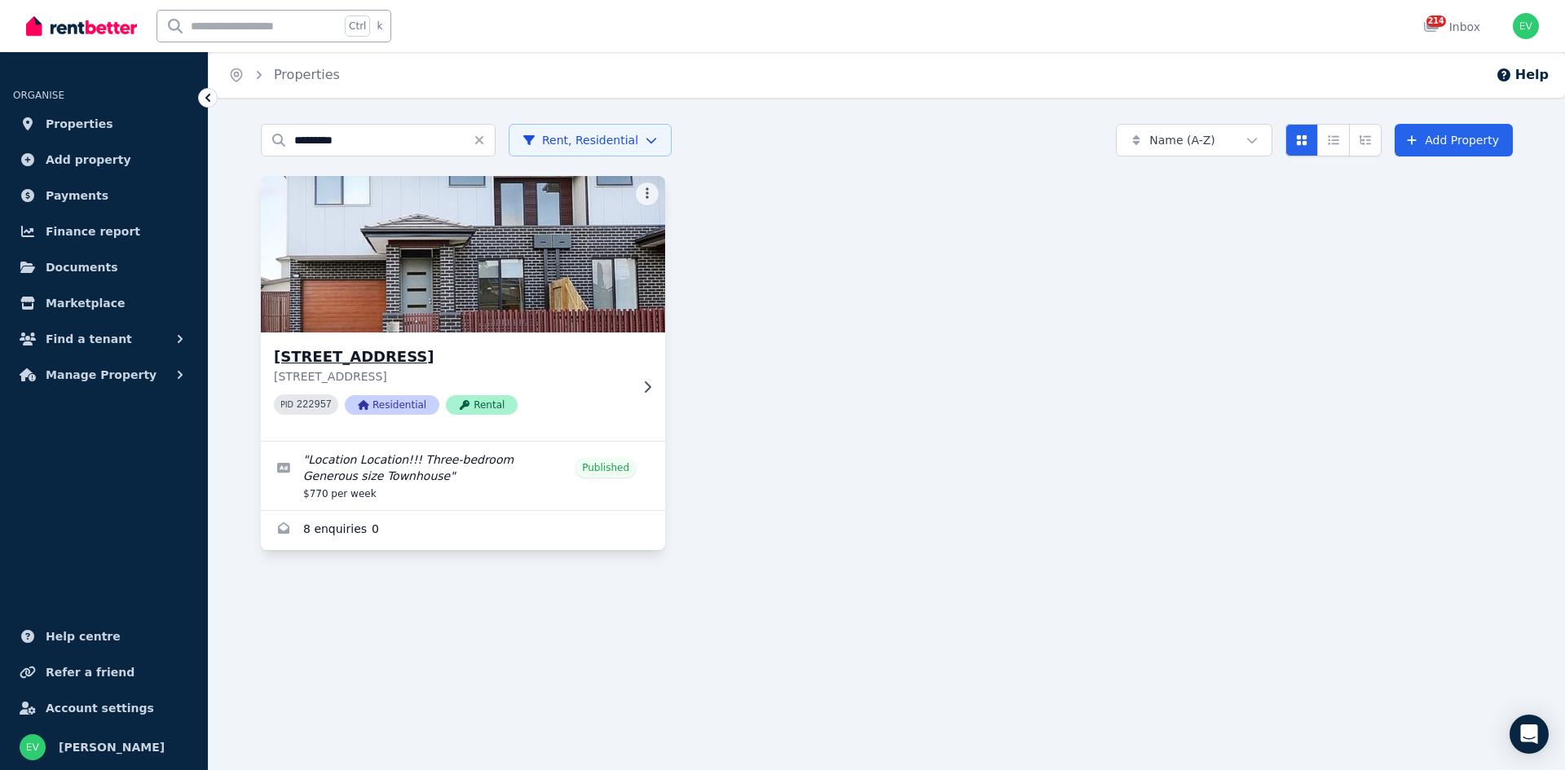
click at [403, 281] on img at bounding box center [463, 254] width 425 height 165
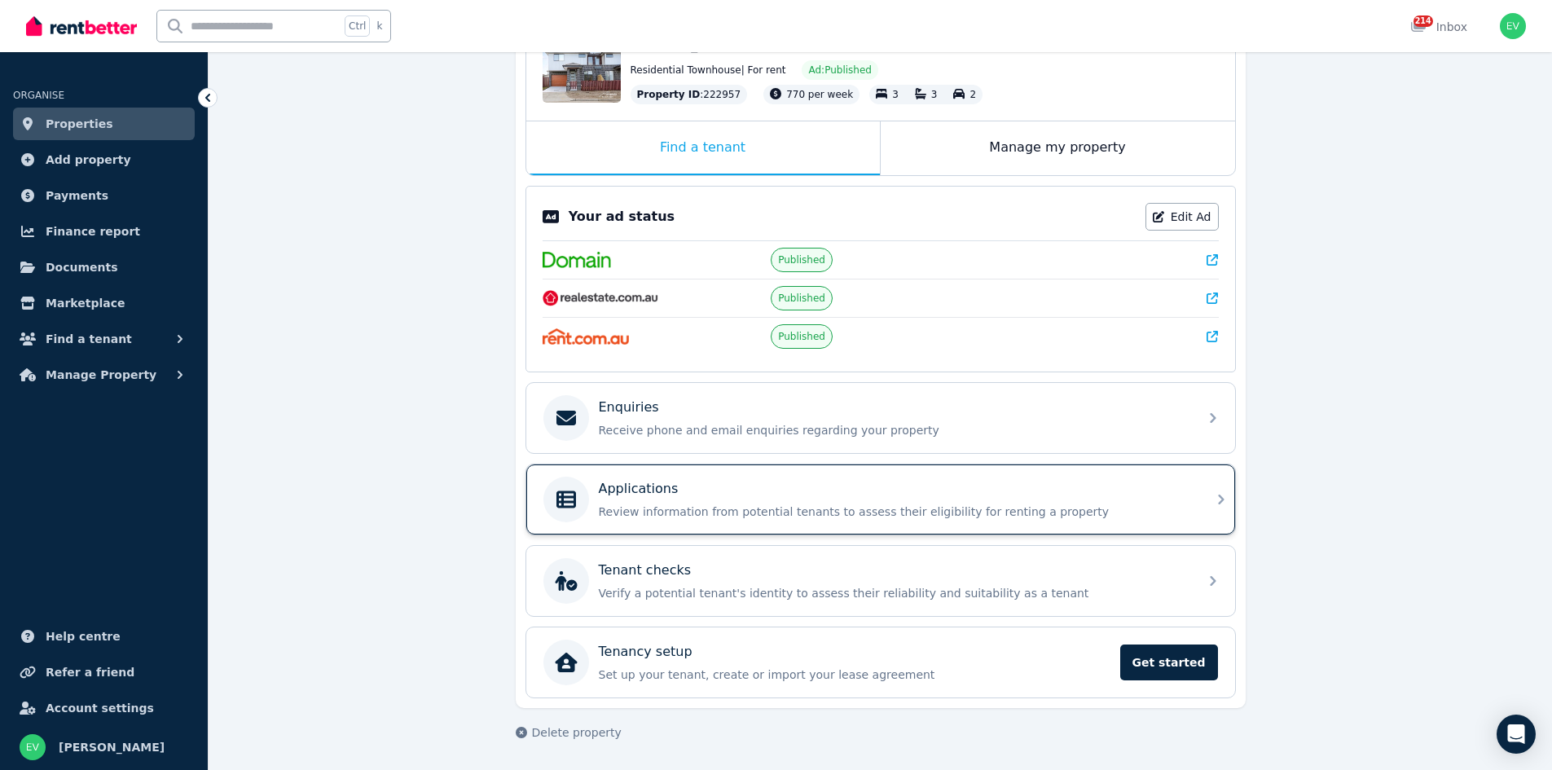
scroll to position [120, 0]
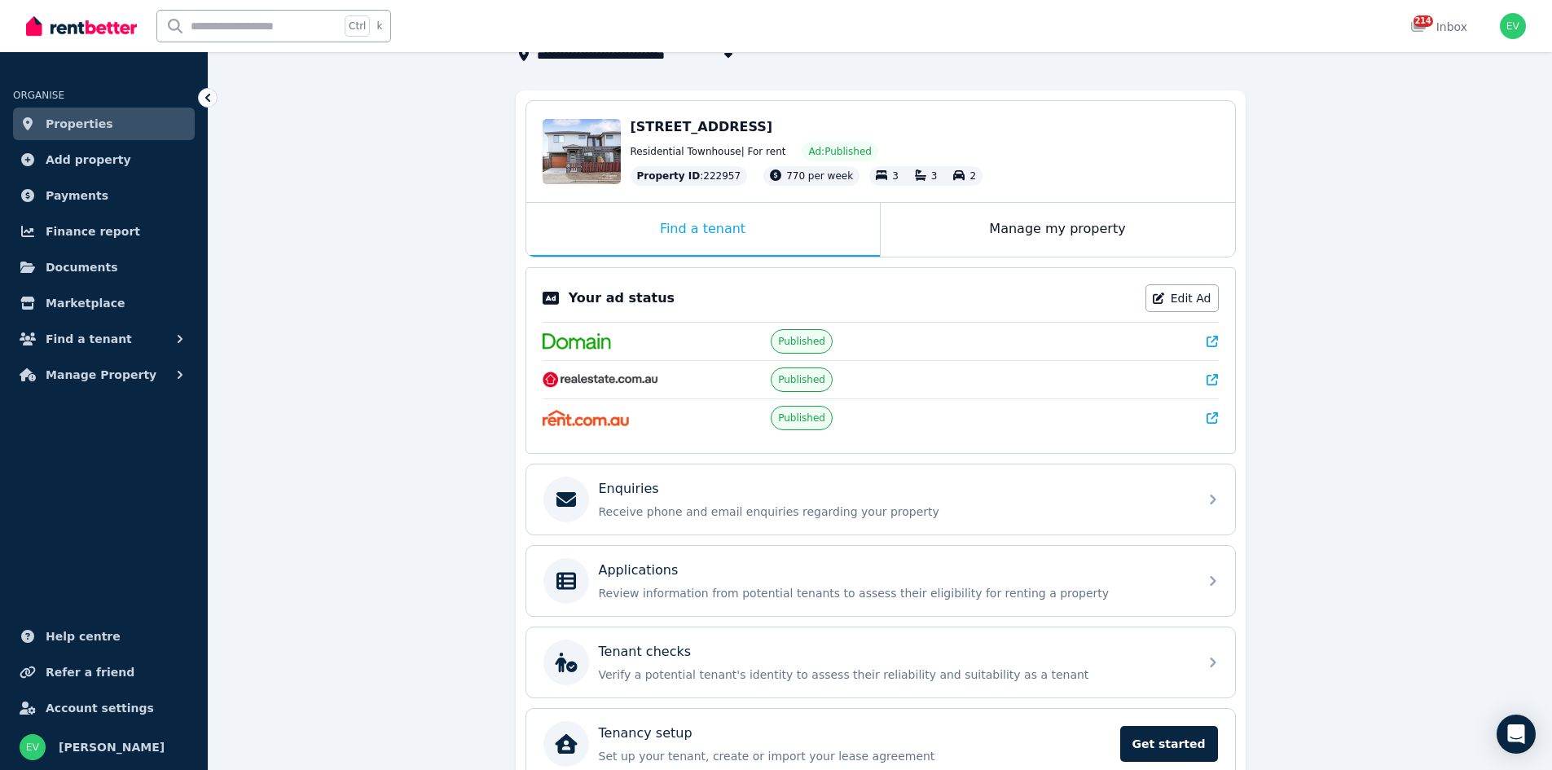
click at [1212, 376] on icon at bounding box center [1212, 379] width 11 height 11
